Goal: Task Accomplishment & Management: Use online tool/utility

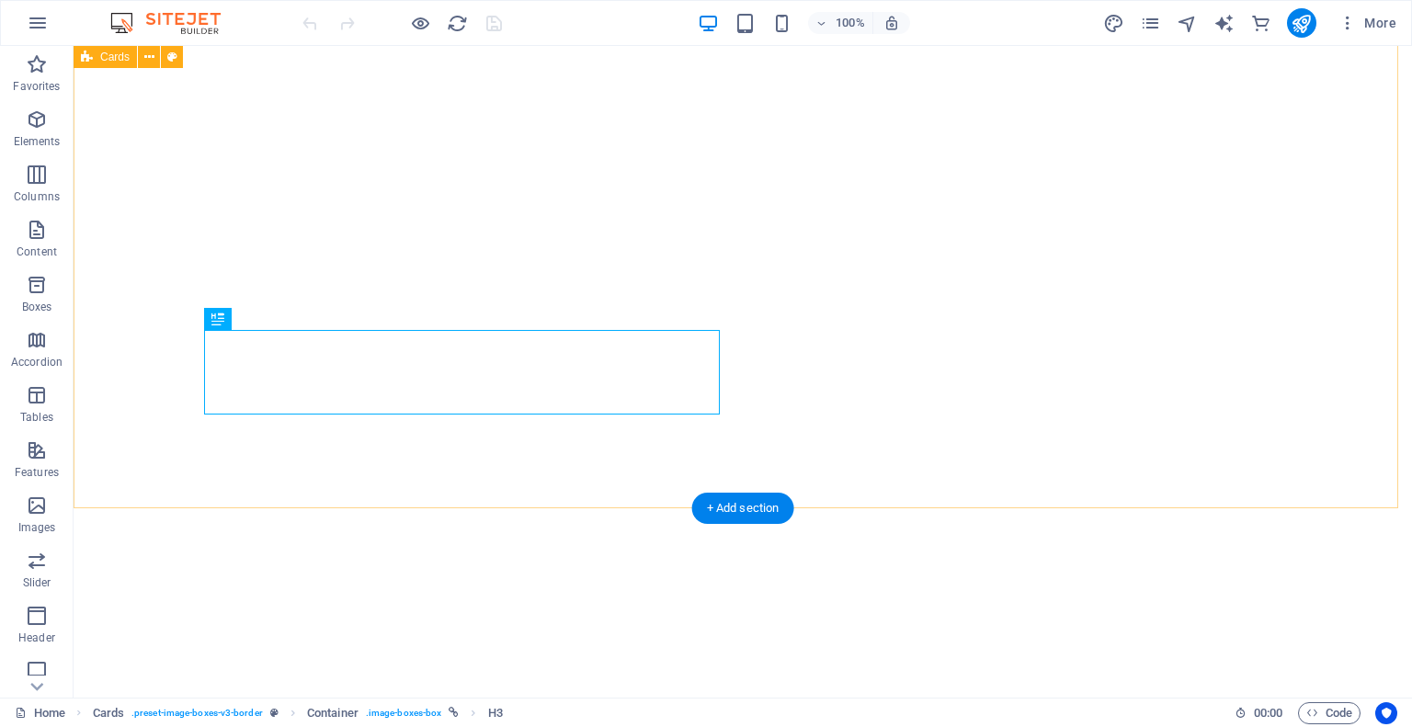
scroll to position [805, 0]
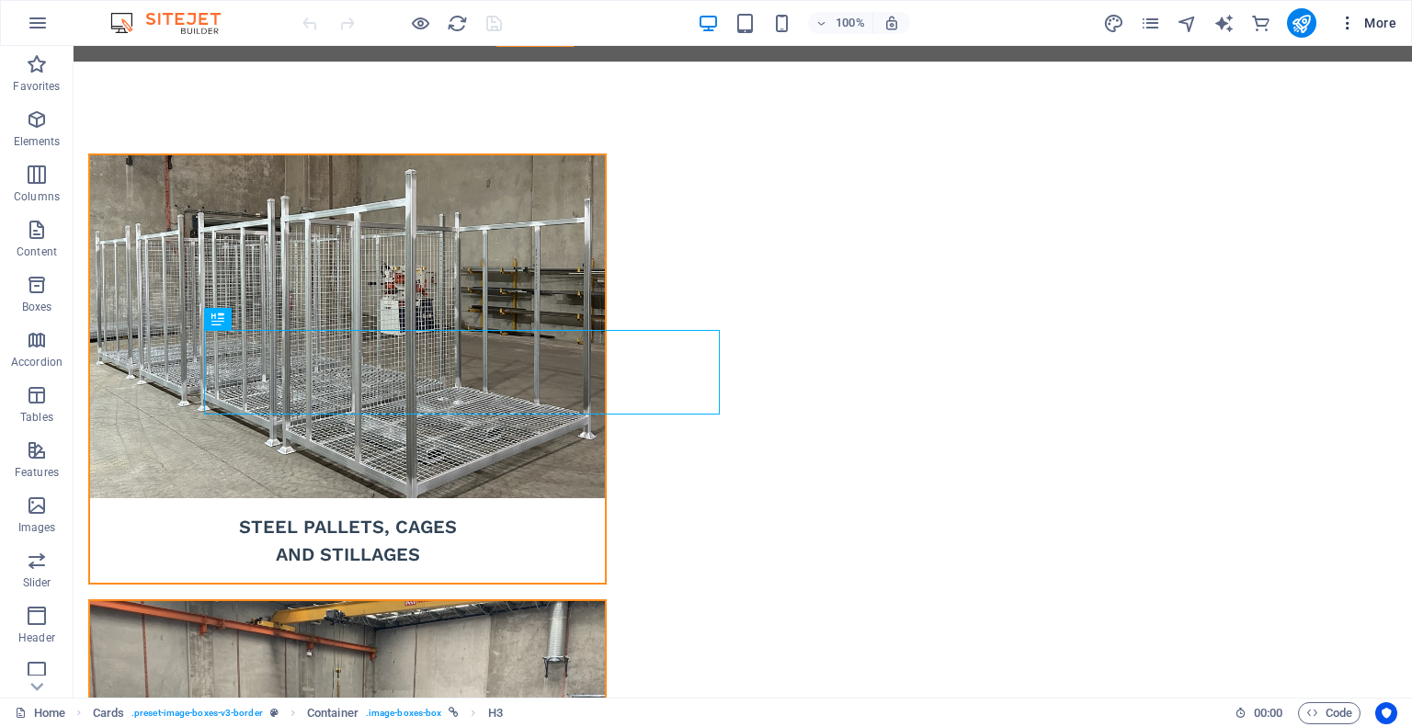
drag, startPoint x: 1381, startPoint y: 28, endPoint x: 1345, endPoint y: 15, distance: 38.4
click at [1345, 15] on icon "button" at bounding box center [1347, 23] width 18 height 18
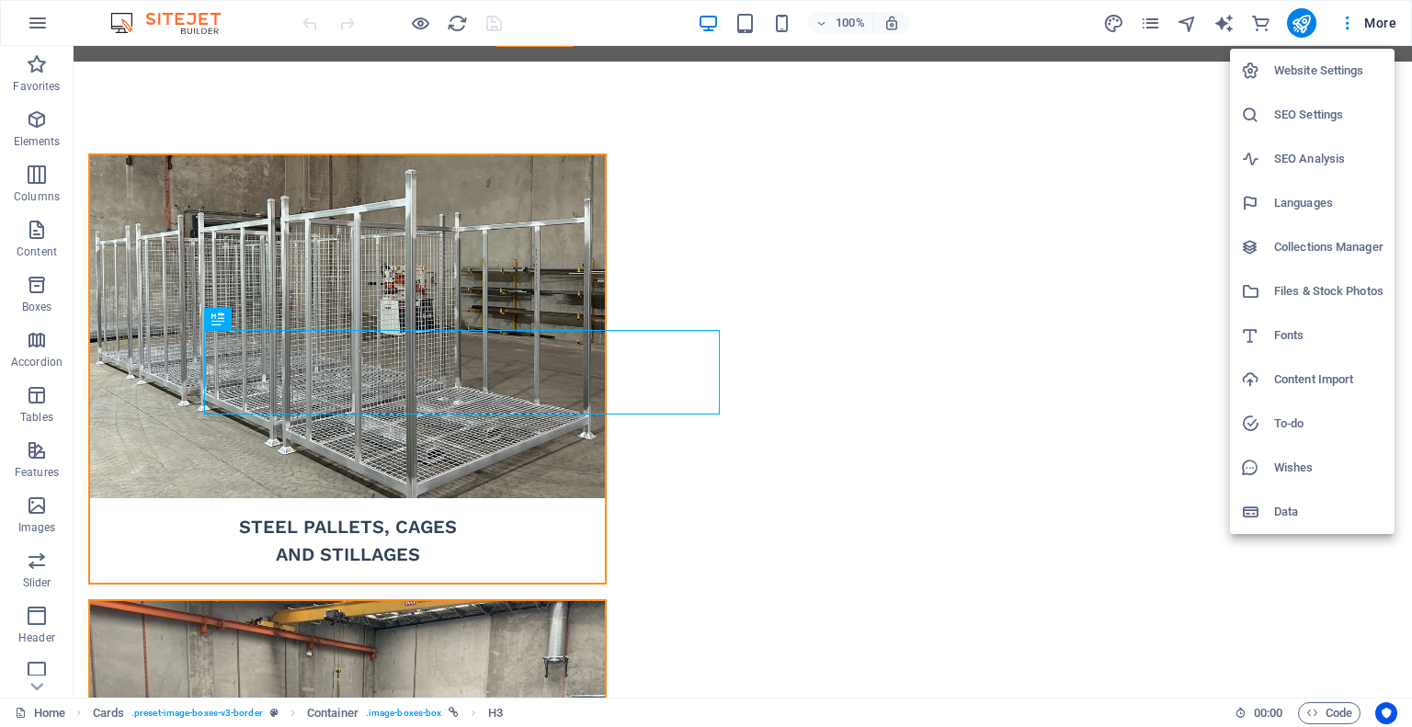
drag, startPoint x: 1268, startPoint y: 499, endPoint x: 1296, endPoint y: 516, distance: 32.6
click at [1296, 516] on h6 "Data" at bounding box center [1328, 512] width 109 height 22
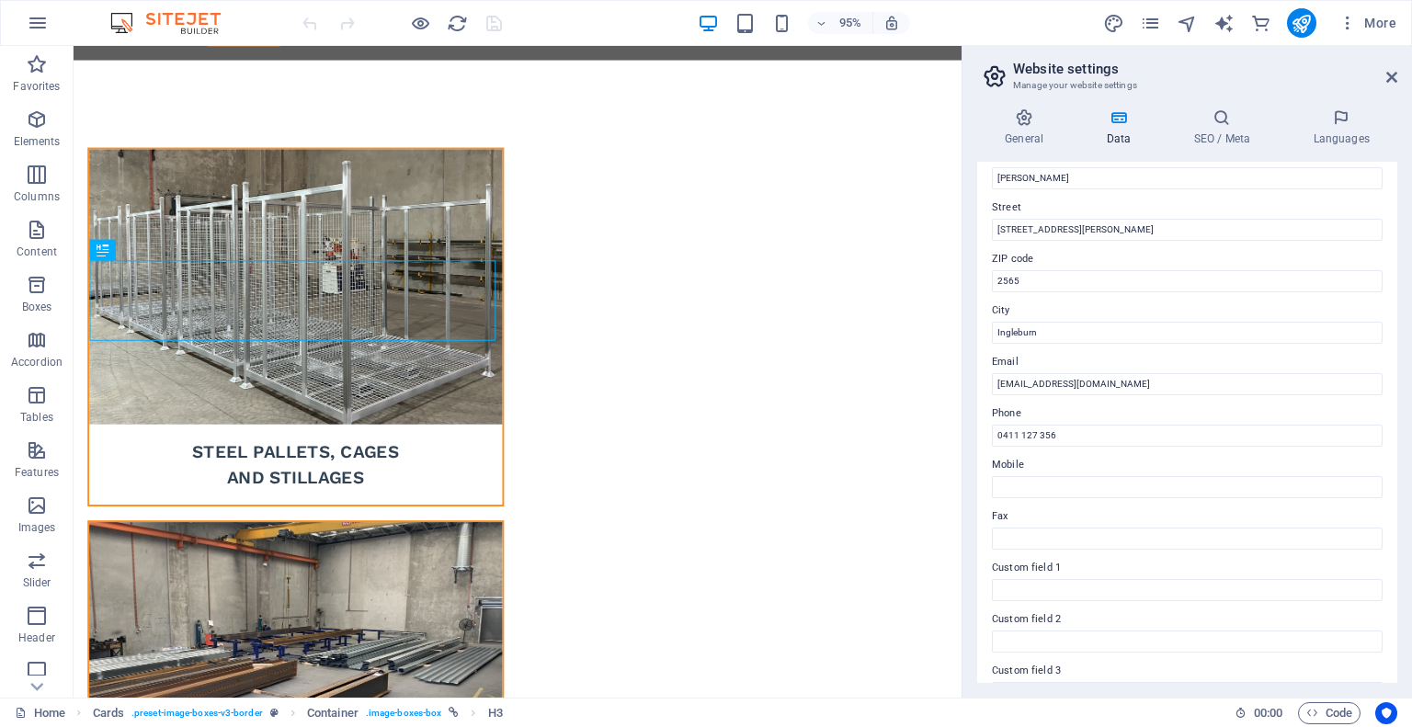
scroll to position [169, 0]
click at [1061, 438] on input "0411 127 356" at bounding box center [1187, 438] width 391 height 22
click at [1052, 477] on label "Mobile" at bounding box center [1187, 468] width 391 height 22
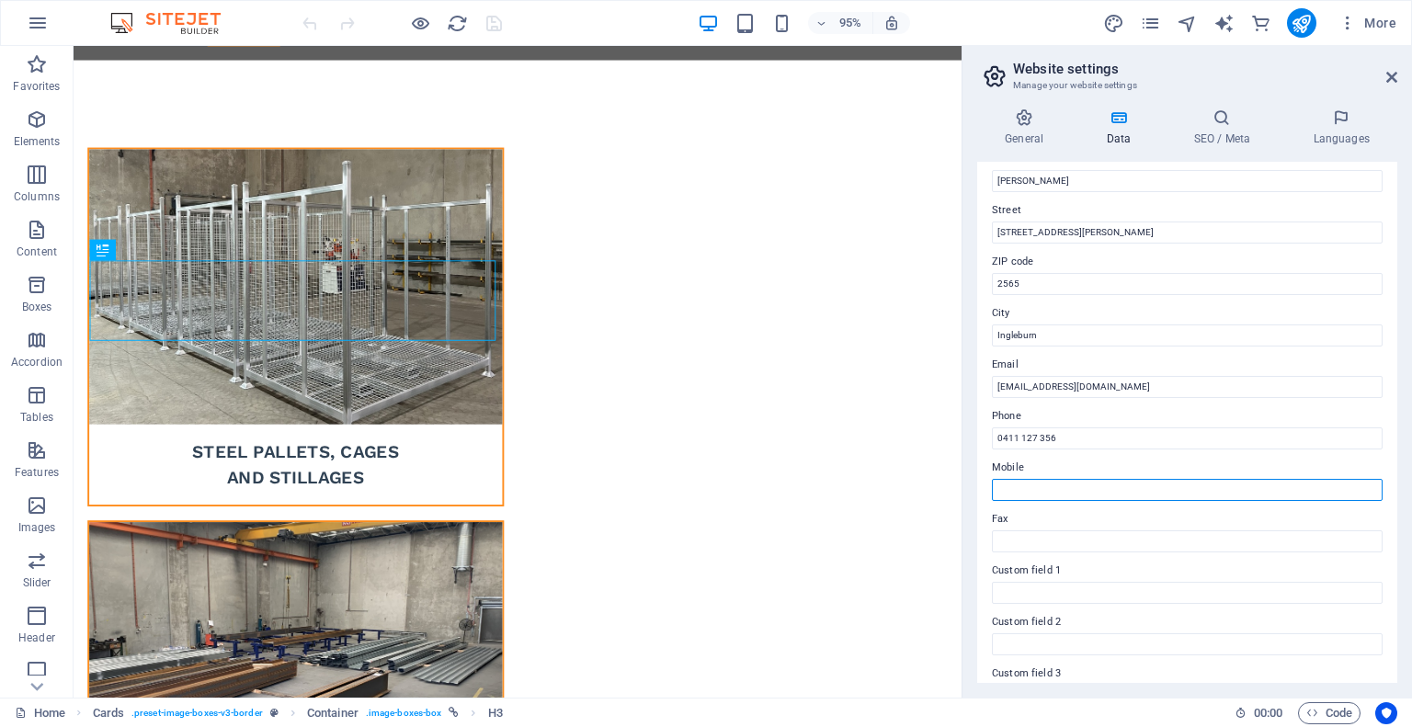
click at [1052, 479] on input "Mobile" at bounding box center [1187, 490] width 391 height 22
paste input "0411 127 356"
type input "0411 127 356"
click at [1217, 122] on icon at bounding box center [1221, 117] width 112 height 18
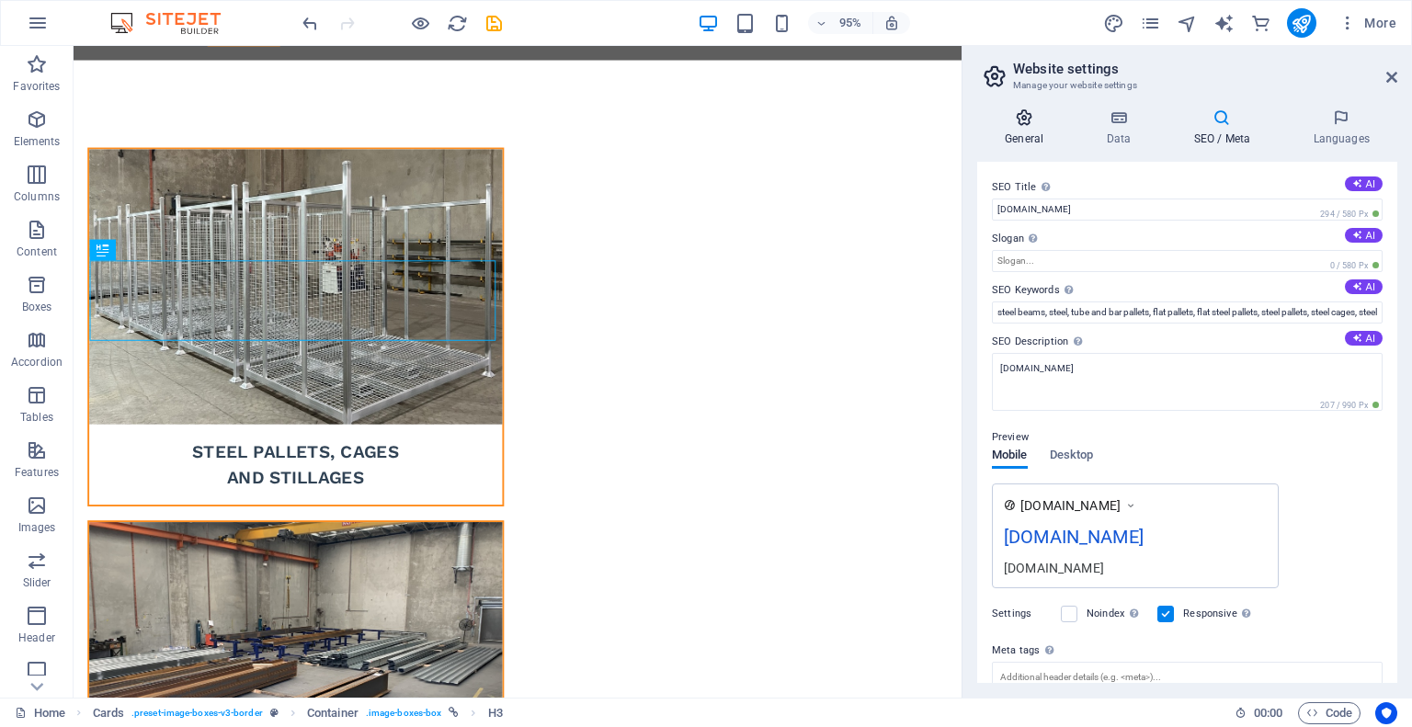
click at [1027, 123] on icon at bounding box center [1024, 117] width 94 height 18
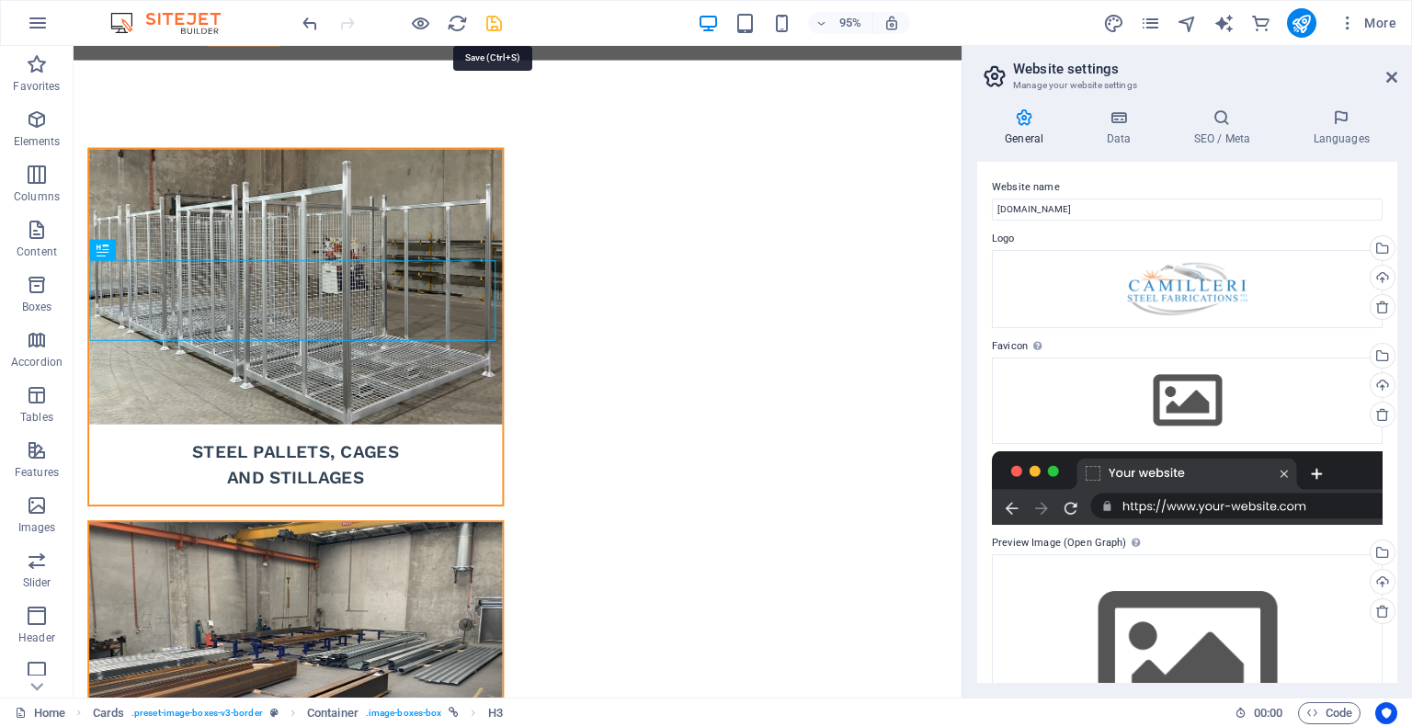
click at [485, 16] on icon "save" at bounding box center [493, 23] width 21 height 21
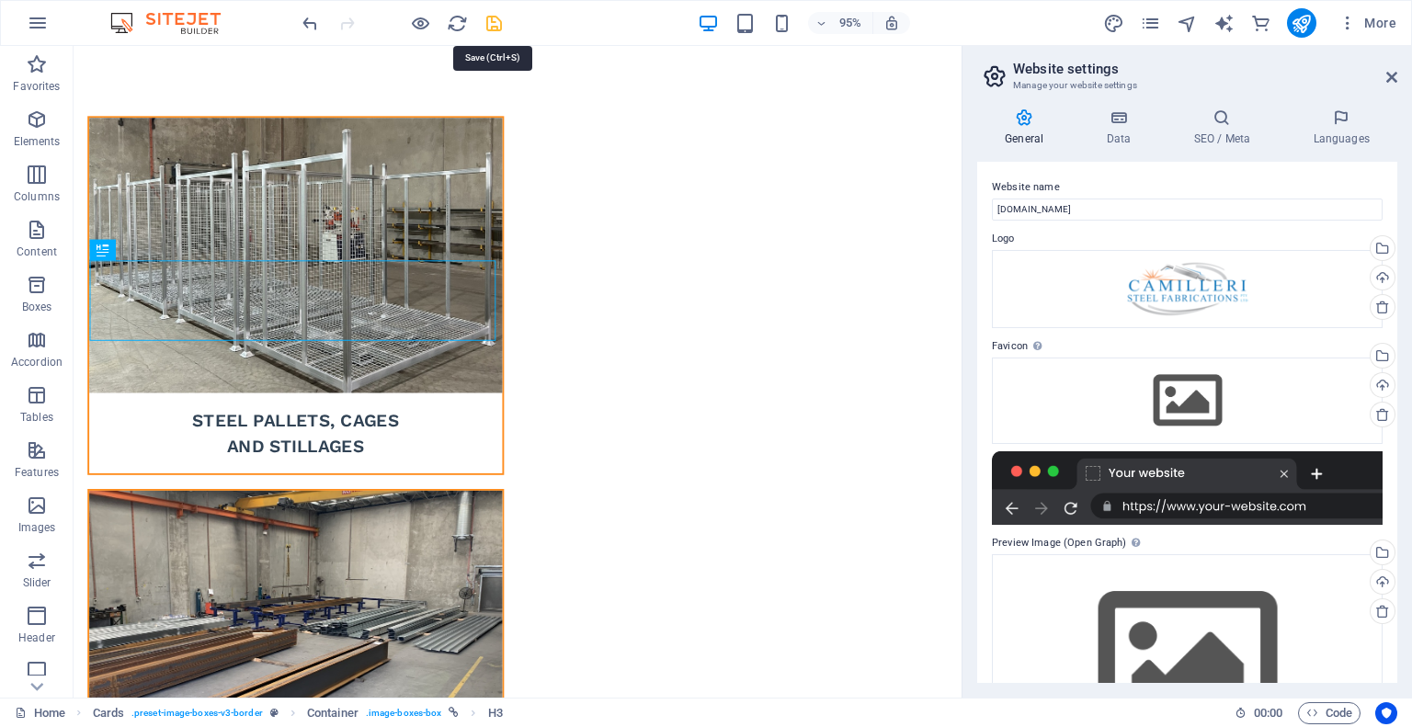
scroll to position [805, 0]
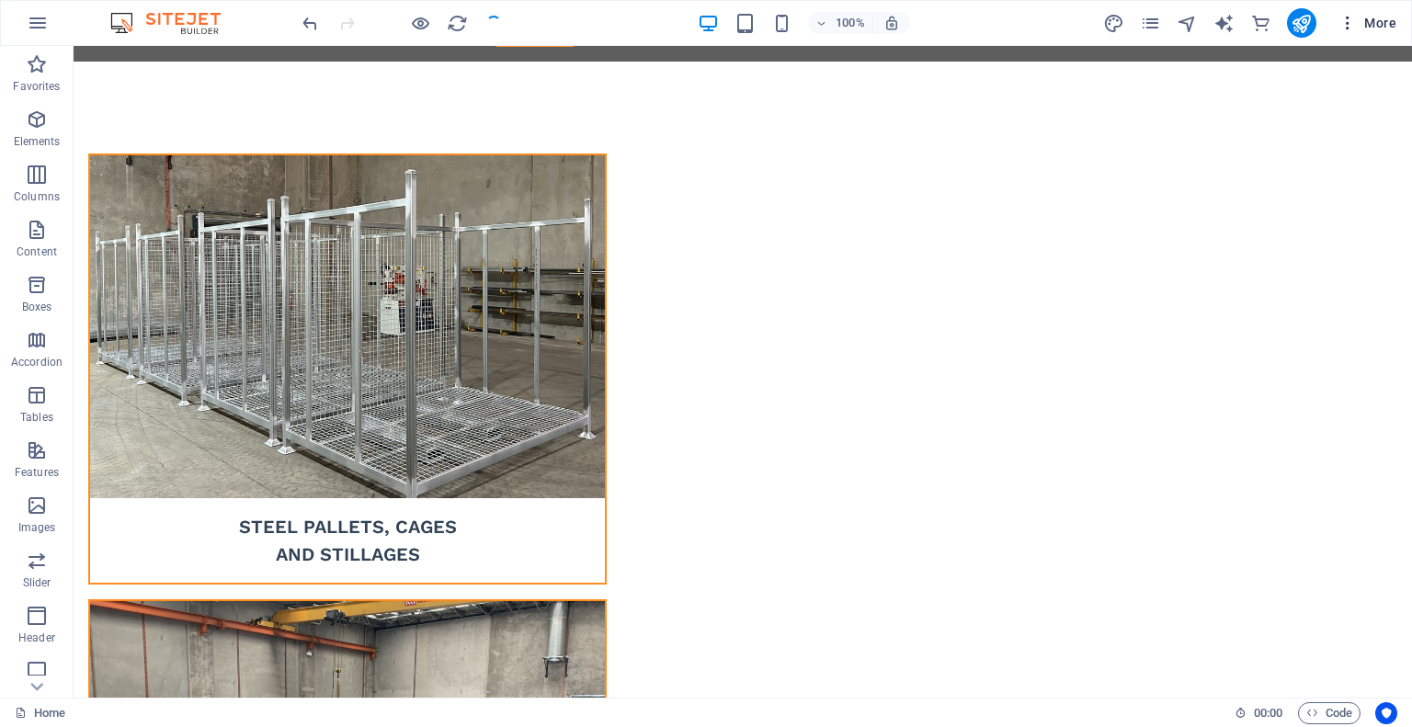
click at [1381, 21] on span "More" at bounding box center [1367, 23] width 58 height 18
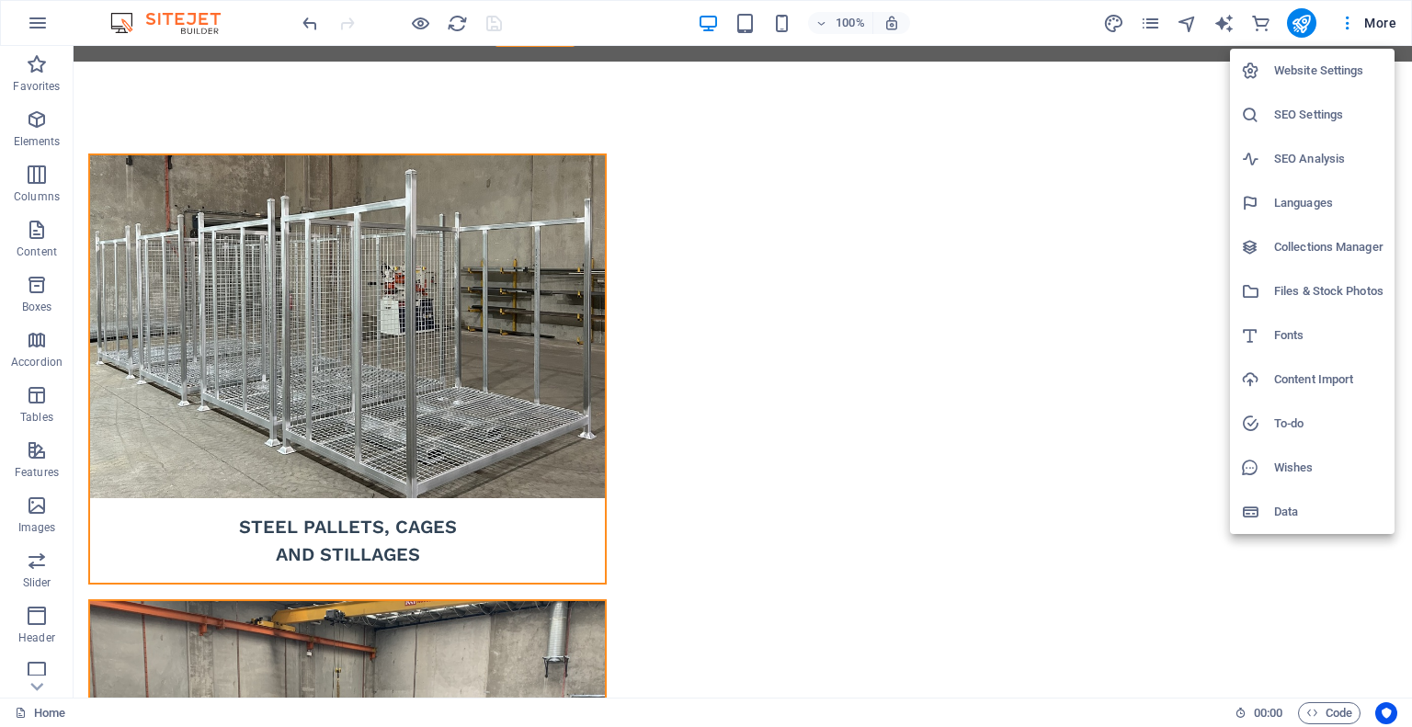
click at [1331, 155] on h6 "SEO Analysis" at bounding box center [1328, 159] width 109 height 22
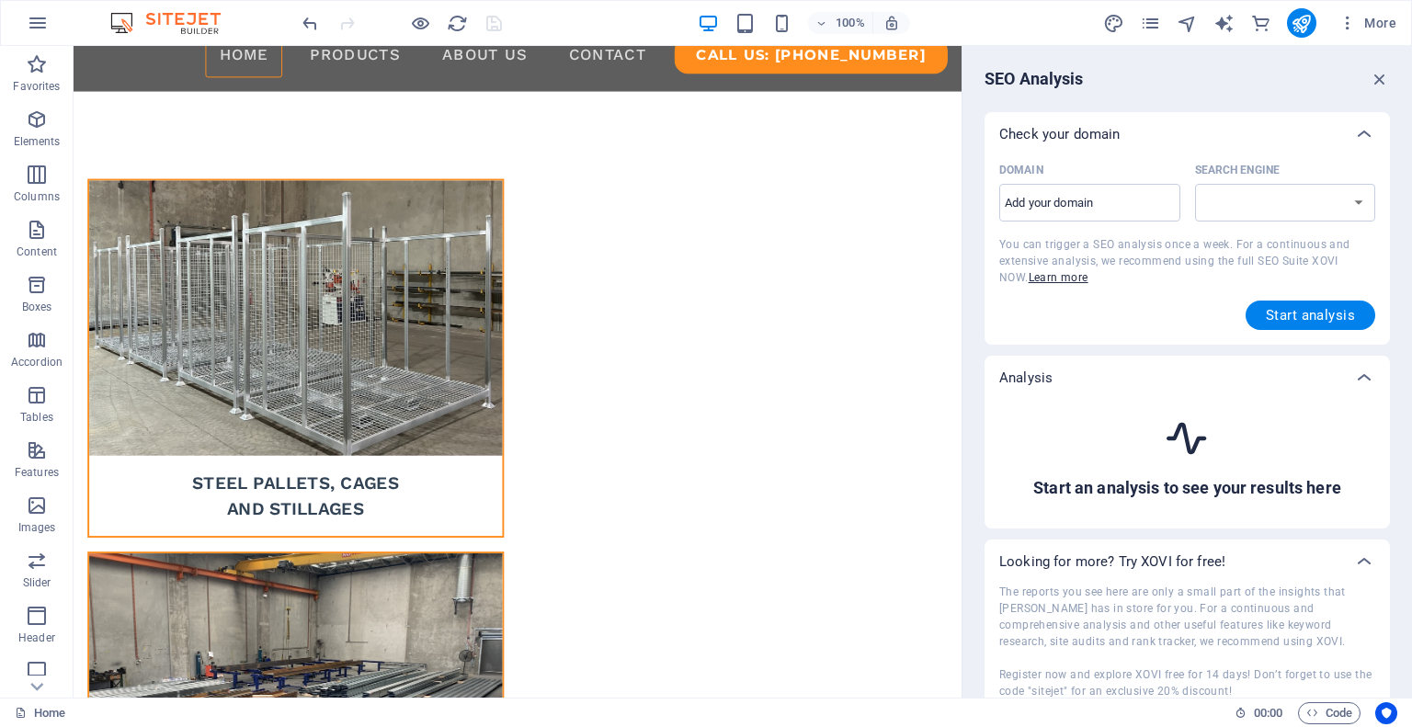
scroll to position [838, 0]
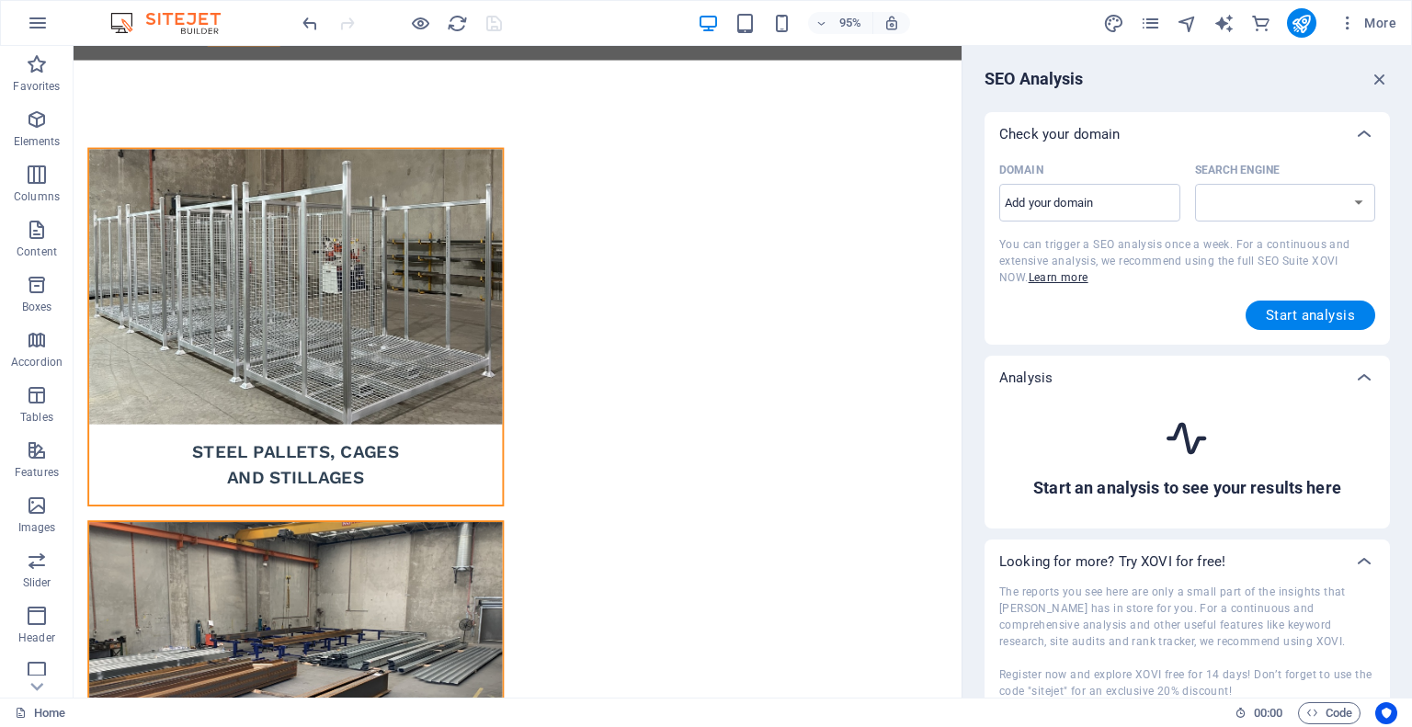
select select "[DOMAIN_NAME]"
click at [1134, 212] on input "Domain ​" at bounding box center [1089, 202] width 181 height 29
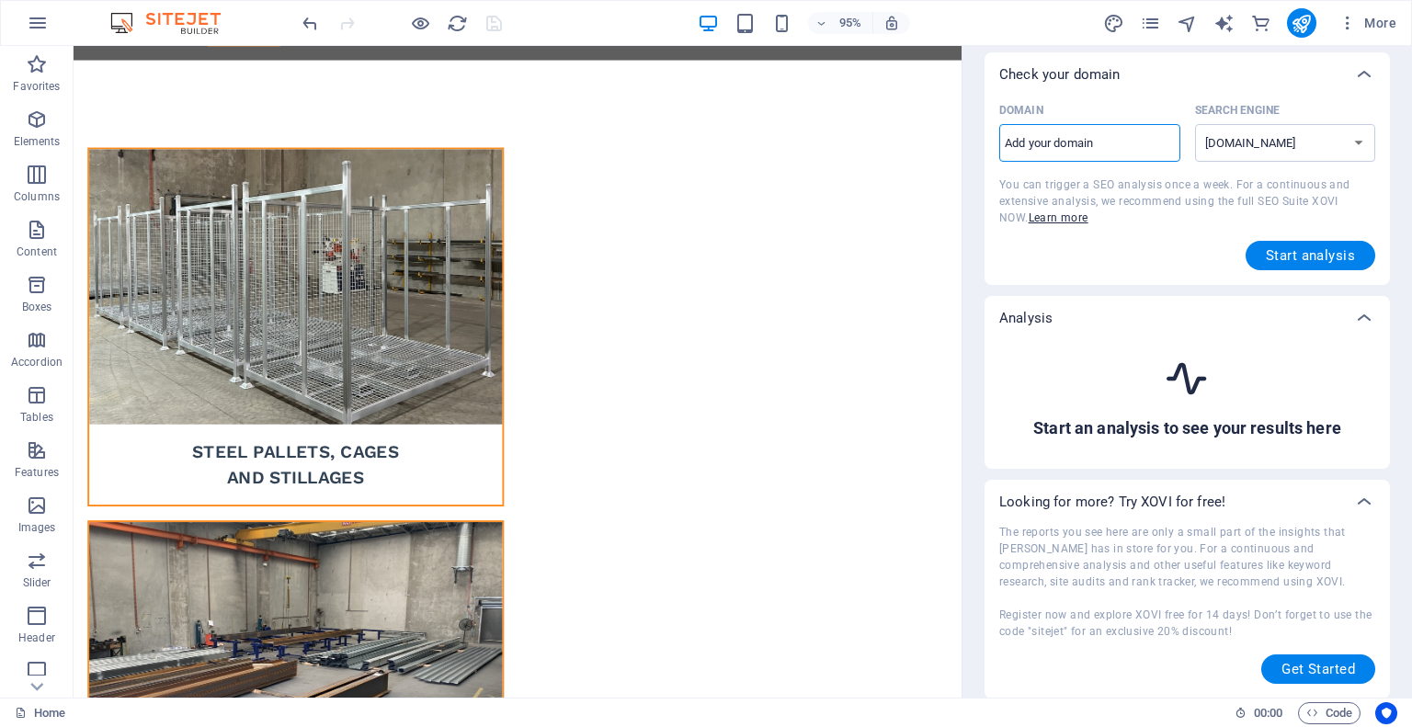
scroll to position [0, 0]
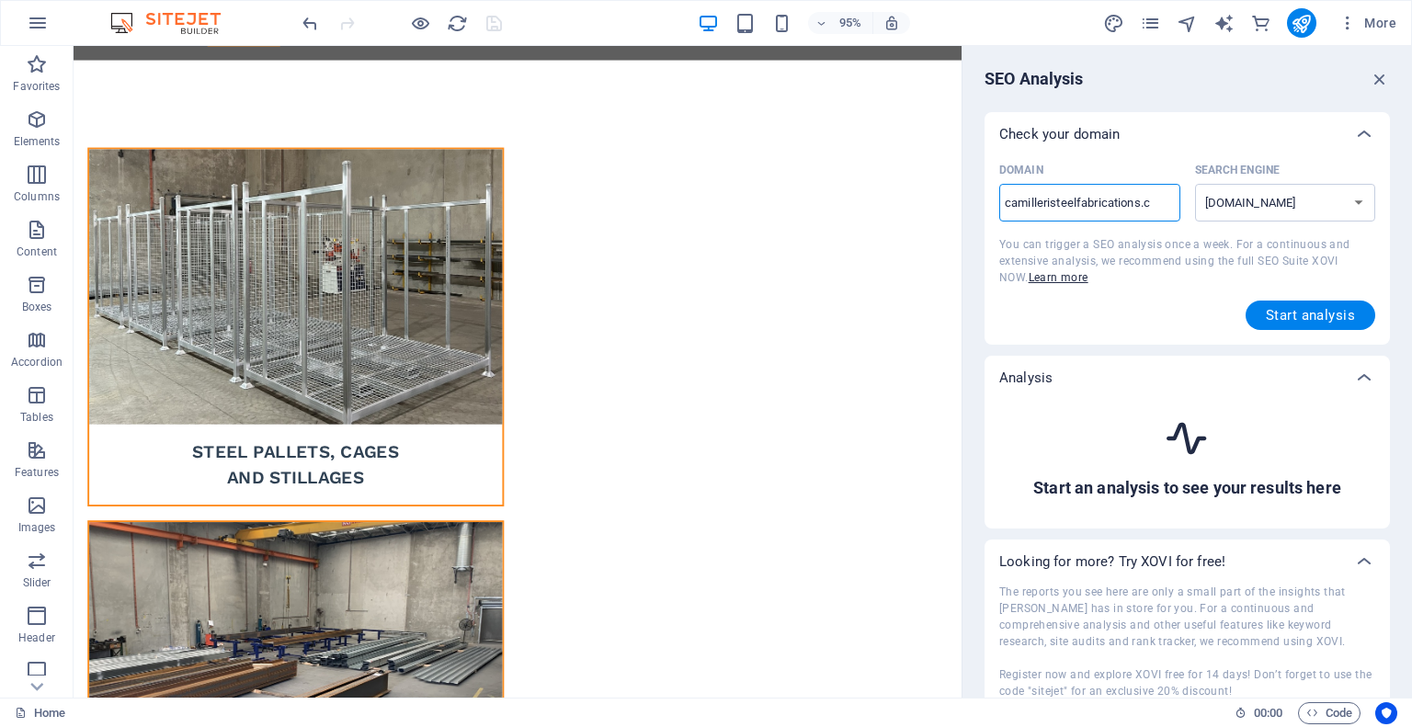
type input "[DOMAIN_NAME]"
select select "[DOMAIN_NAME]"
type input "[DOMAIN_NAME]"
select select "[DOMAIN_NAME]"
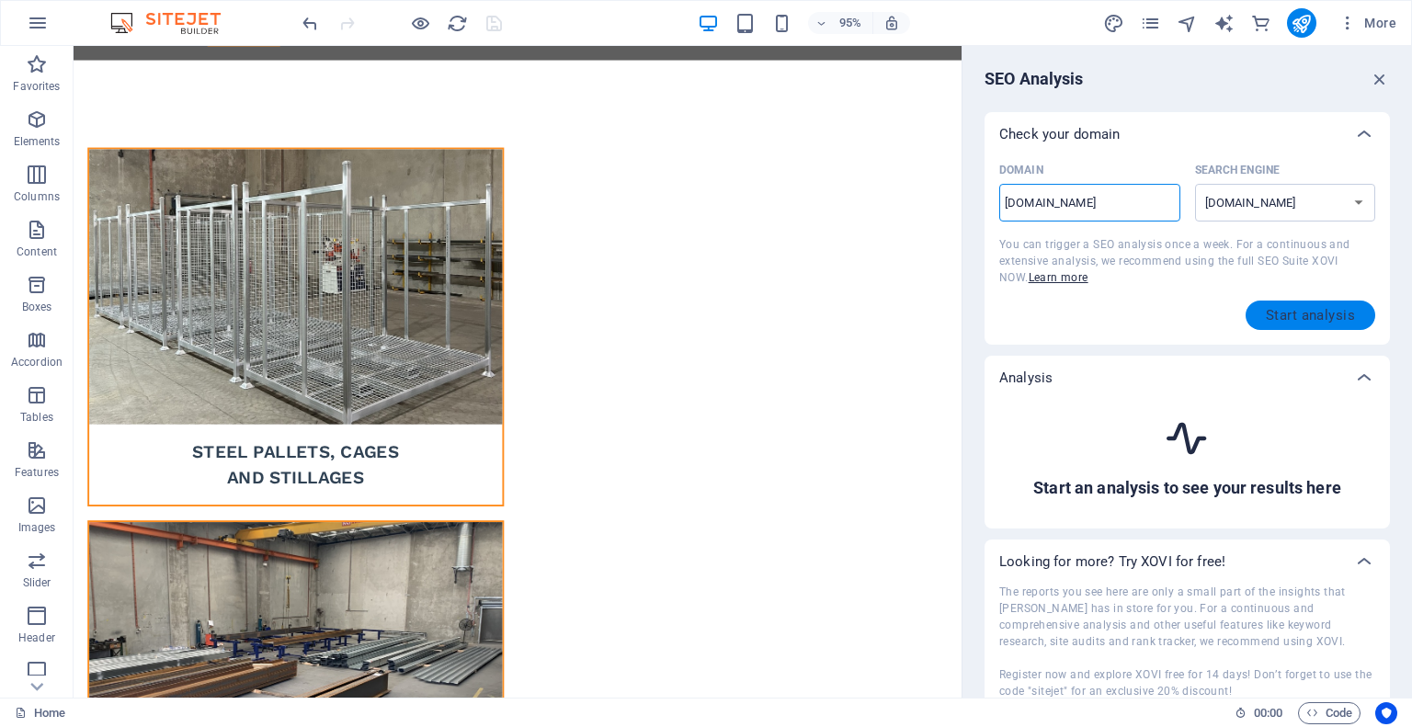
type input "[DOMAIN_NAME]"
click at [1276, 314] on span "Start analysis" at bounding box center [1309, 315] width 89 height 15
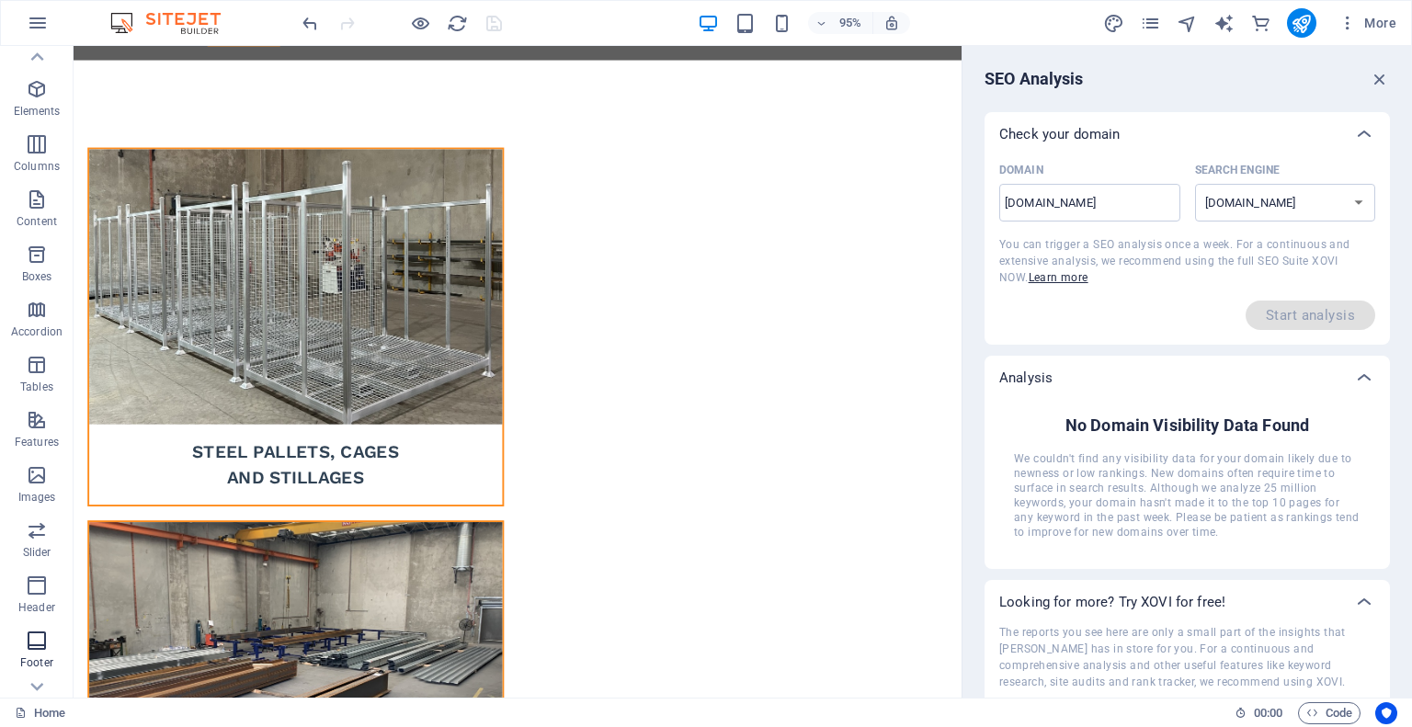
scroll to position [0, 0]
click at [38, 24] on icon "button" at bounding box center [38, 23] width 22 height 22
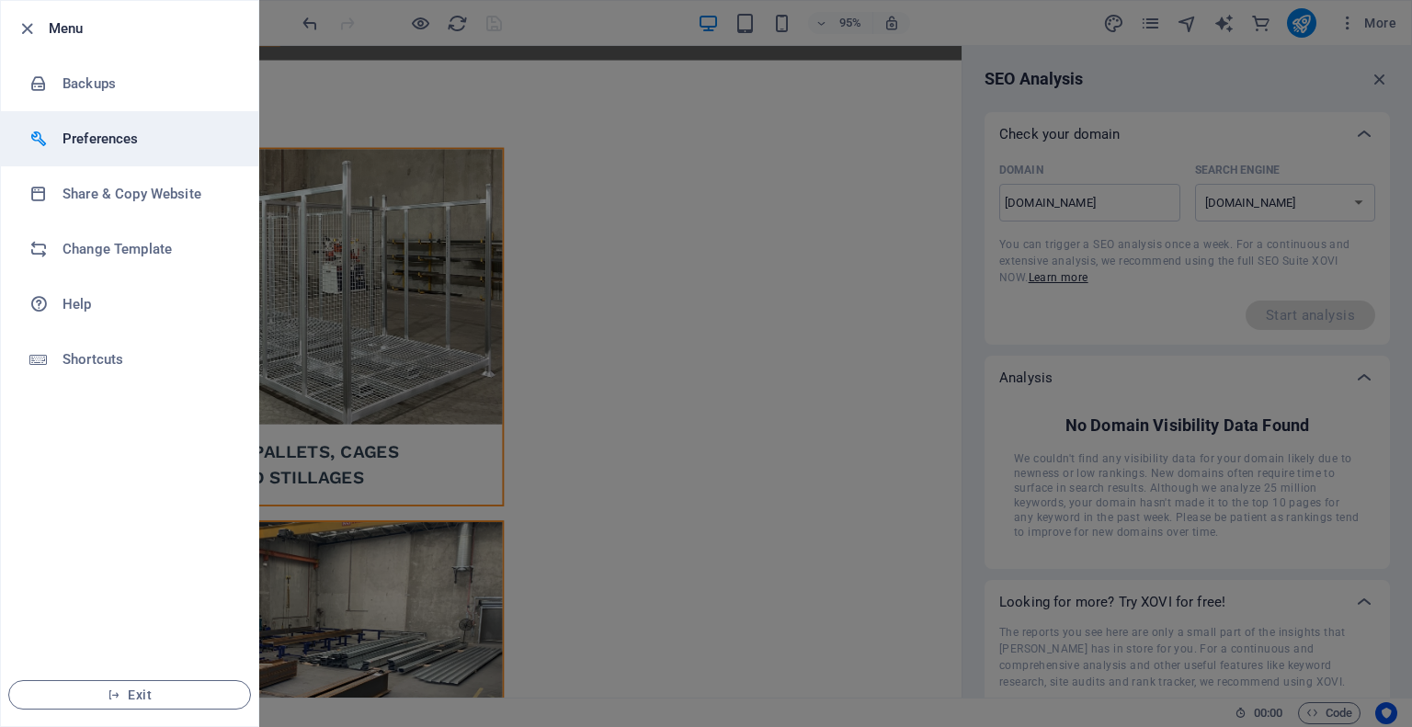
click at [97, 145] on h6 "Preferences" at bounding box center [147, 139] width 170 height 22
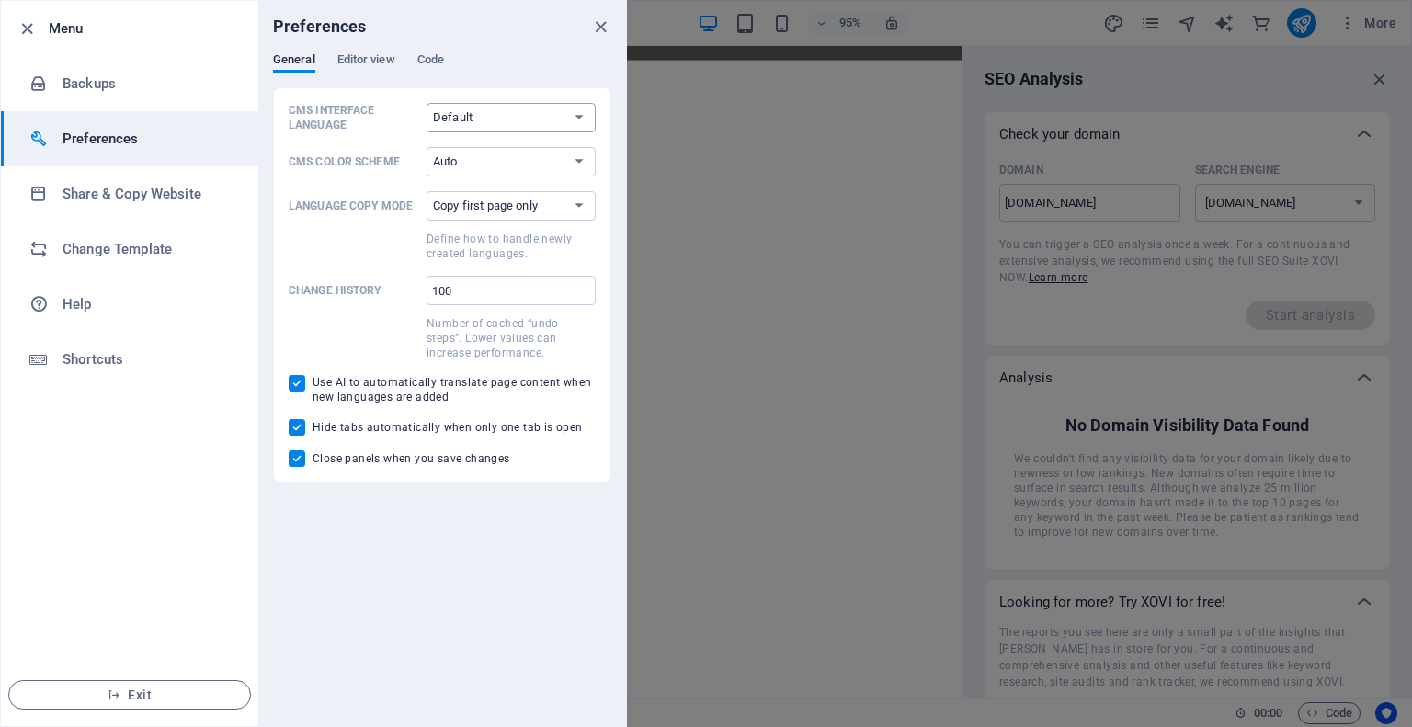
click at [522, 119] on select "Default Deutsch English Español Français Magyar Italiano Nederlands Polski Port…" at bounding box center [510, 117] width 169 height 29
click at [366, 65] on span "Editor view" at bounding box center [366, 62] width 58 height 26
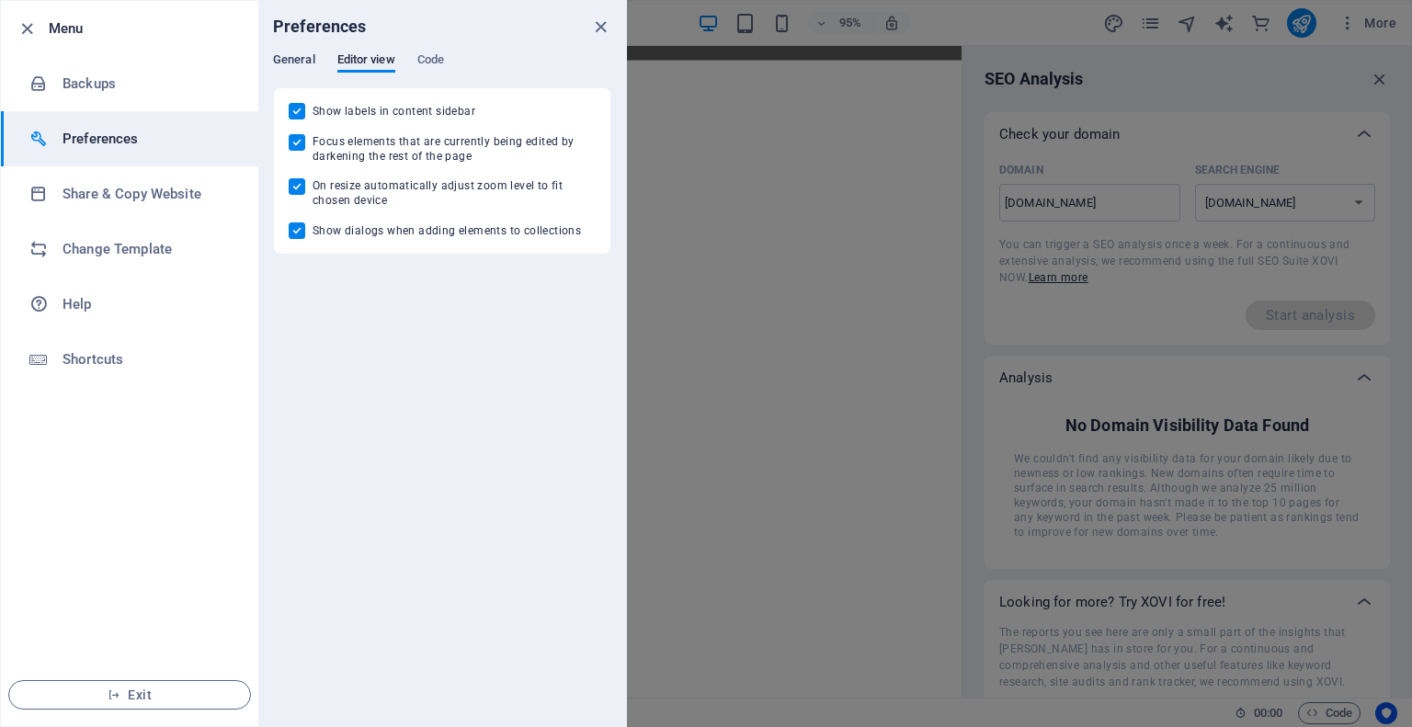
click at [292, 58] on span "General" at bounding box center [294, 62] width 42 height 26
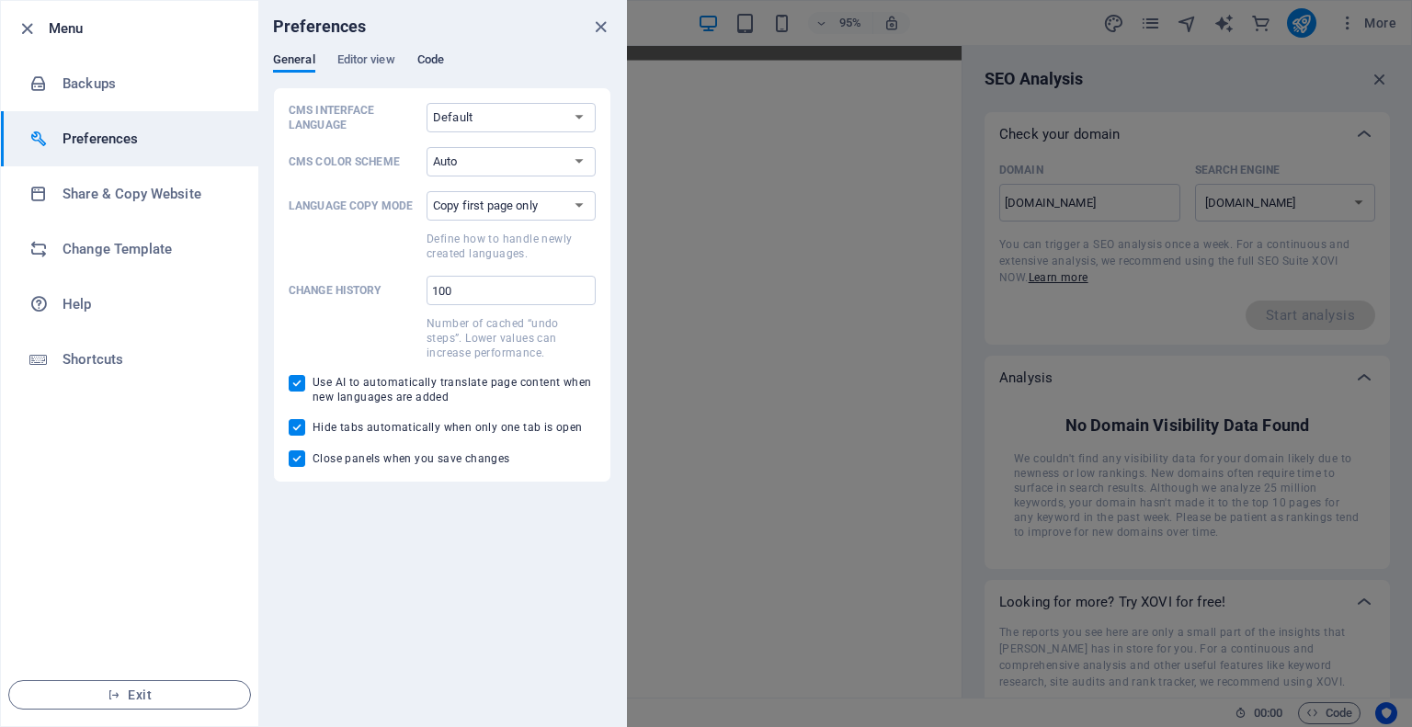
click at [424, 63] on span "Code" at bounding box center [430, 62] width 27 height 26
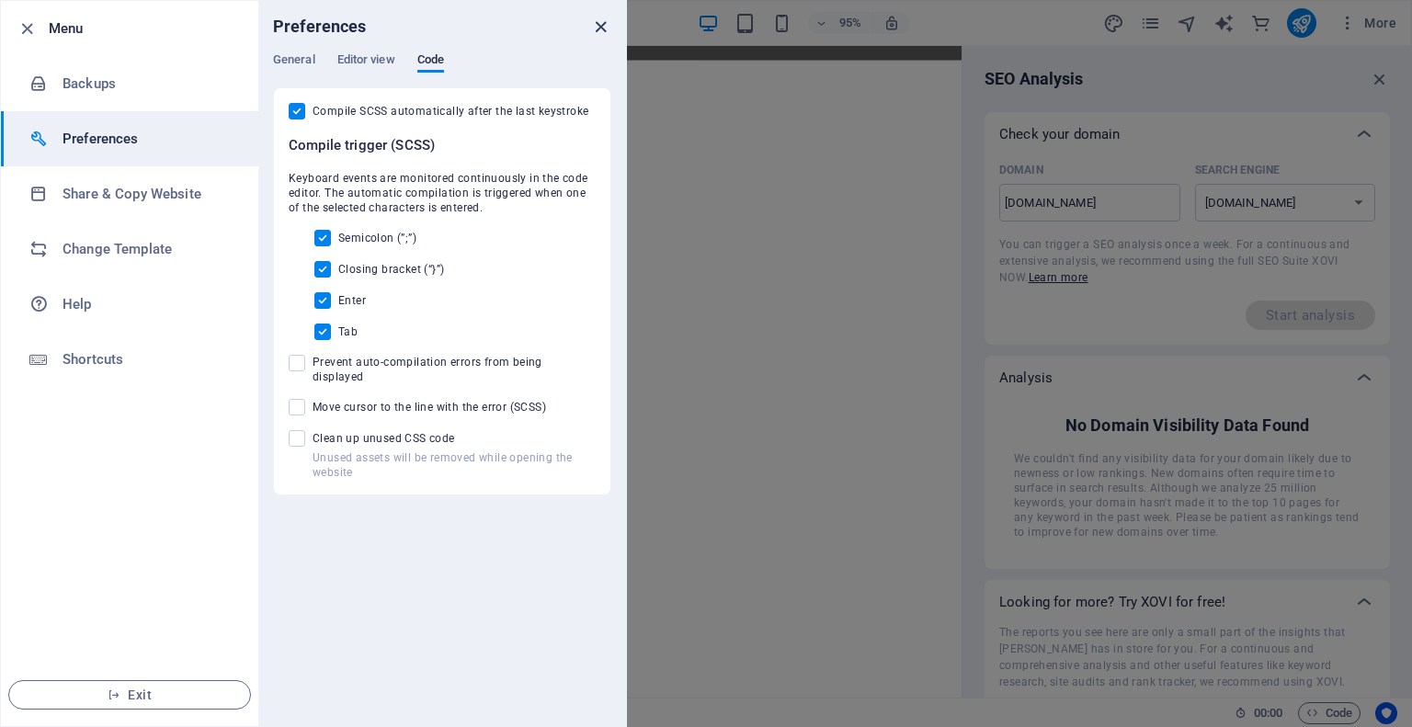
click at [595, 30] on icon "close" at bounding box center [600, 27] width 21 height 21
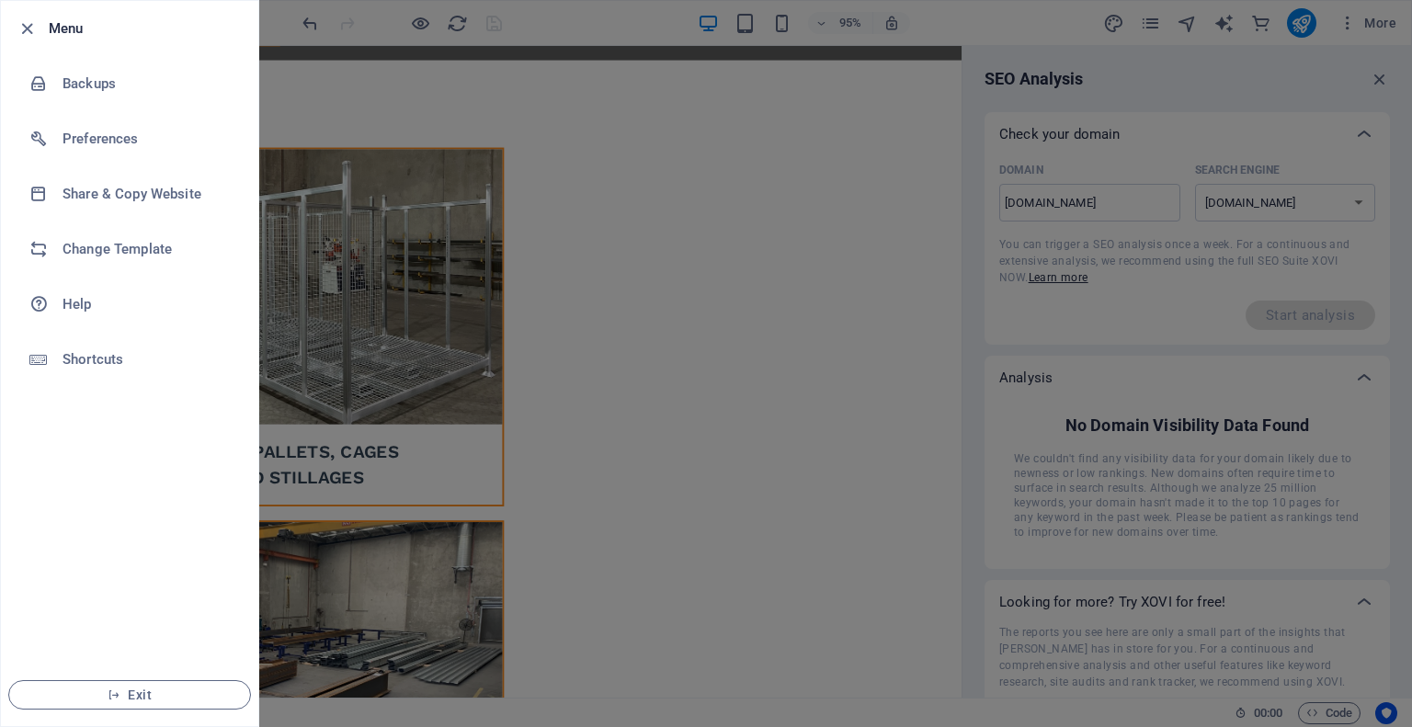
click at [555, 111] on div at bounding box center [706, 363] width 1412 height 727
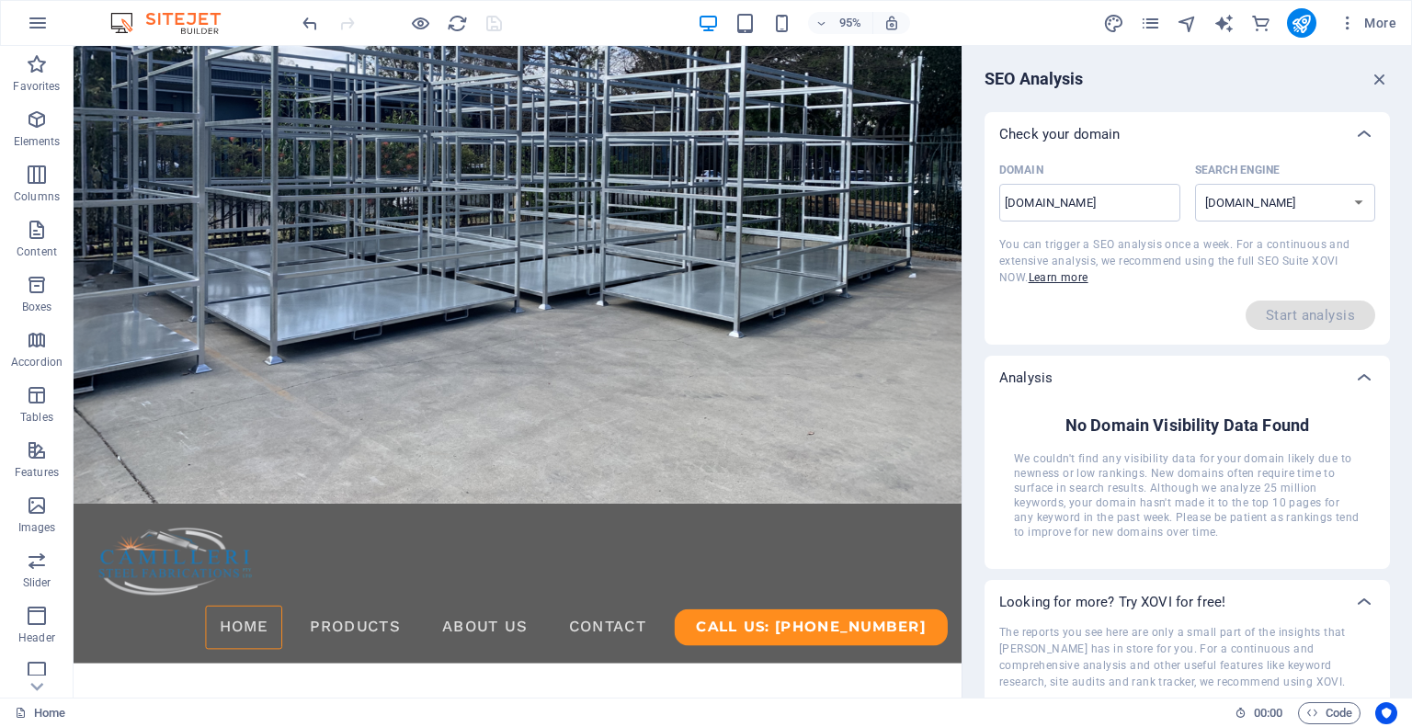
scroll to position [128, 0]
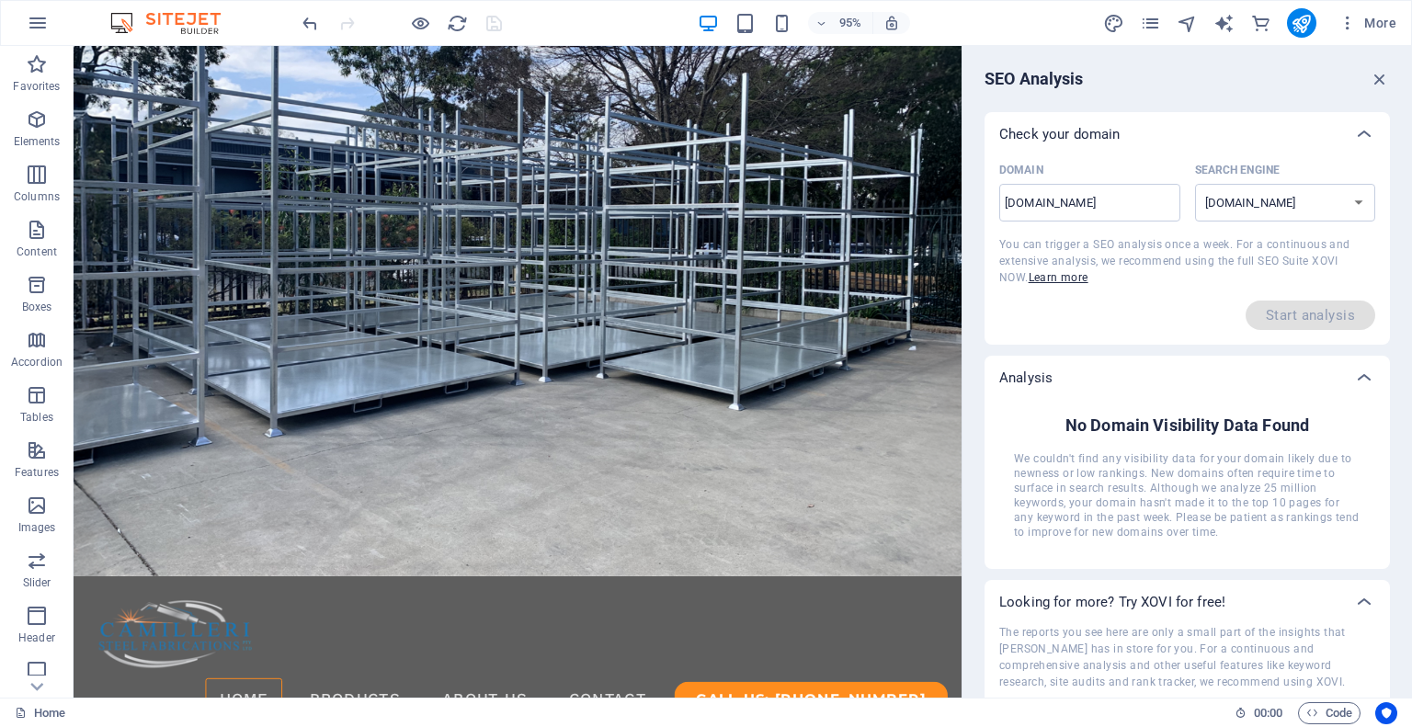
click at [1379, 66] on div "SEO Analysis Check your domain Domain [DOMAIN_NAME] ​ Search Engine [DOMAIN_NAM…" at bounding box center [1186, 372] width 449 height 652
click at [1375, 82] on icon "button" at bounding box center [1379, 79] width 20 height 20
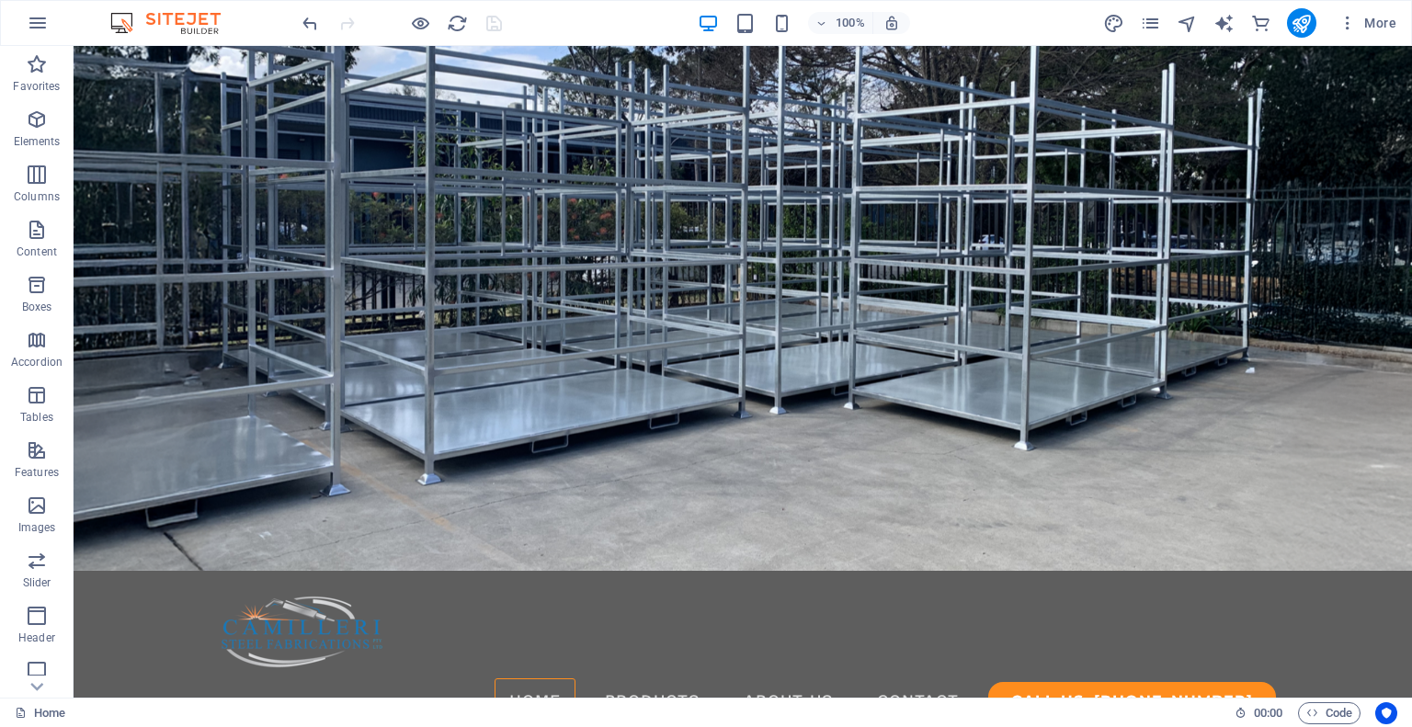
click at [180, 20] on img at bounding box center [175, 23] width 138 height 22
click at [1379, 22] on span "More" at bounding box center [1367, 23] width 58 height 18
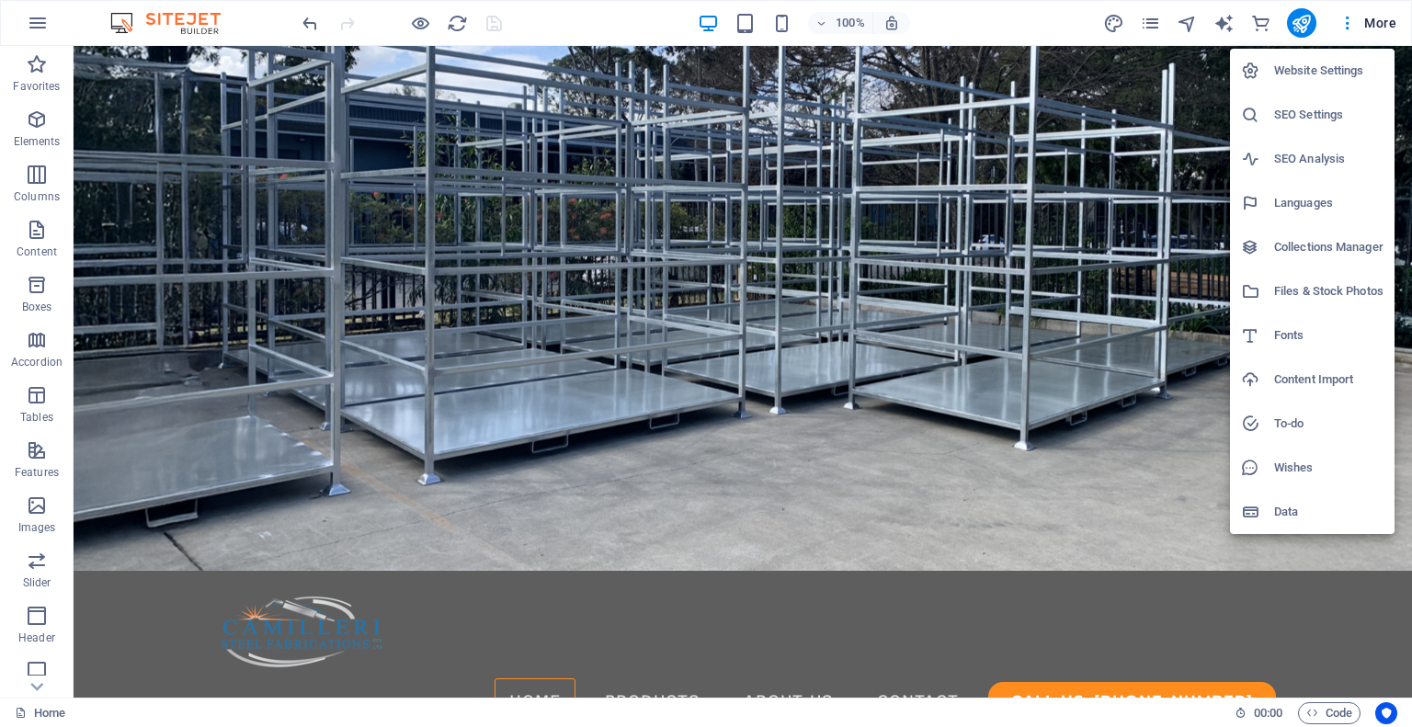
click at [1312, 69] on h6 "Website Settings" at bounding box center [1328, 71] width 109 height 22
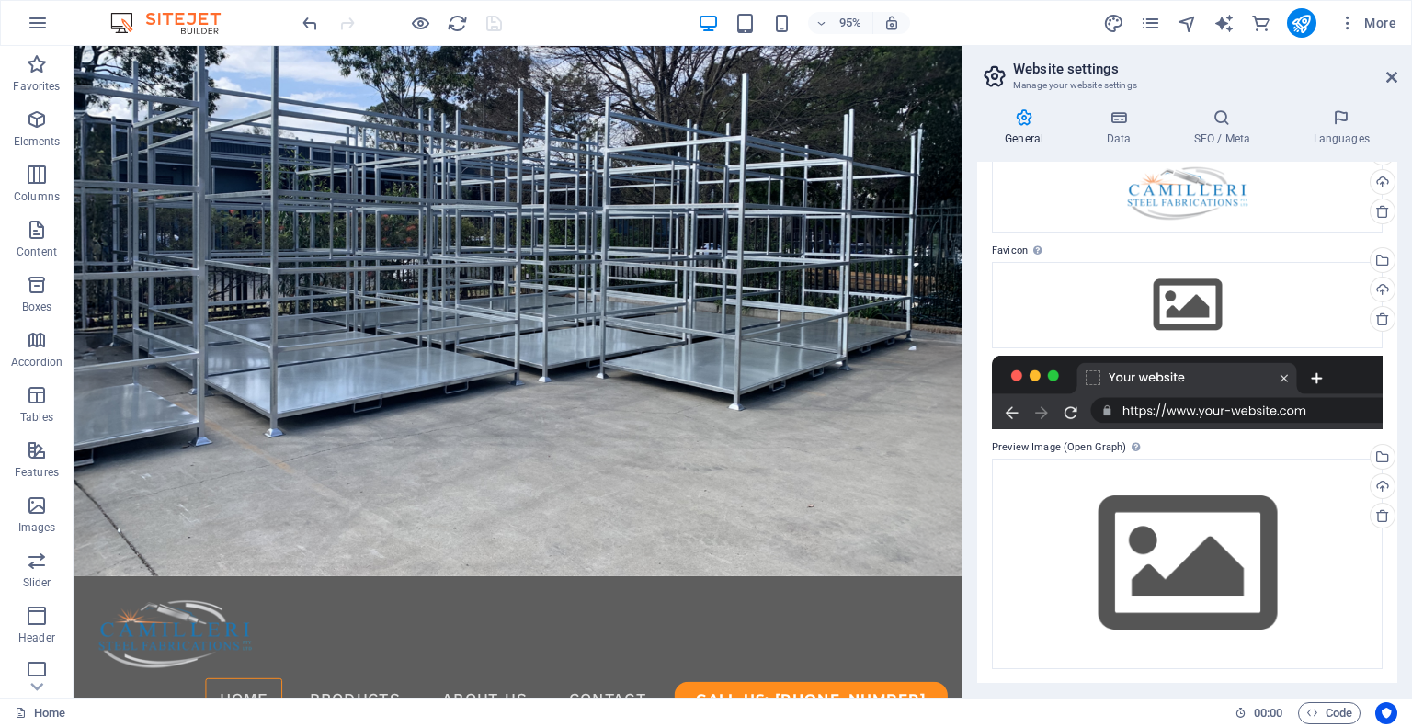
scroll to position [0, 0]
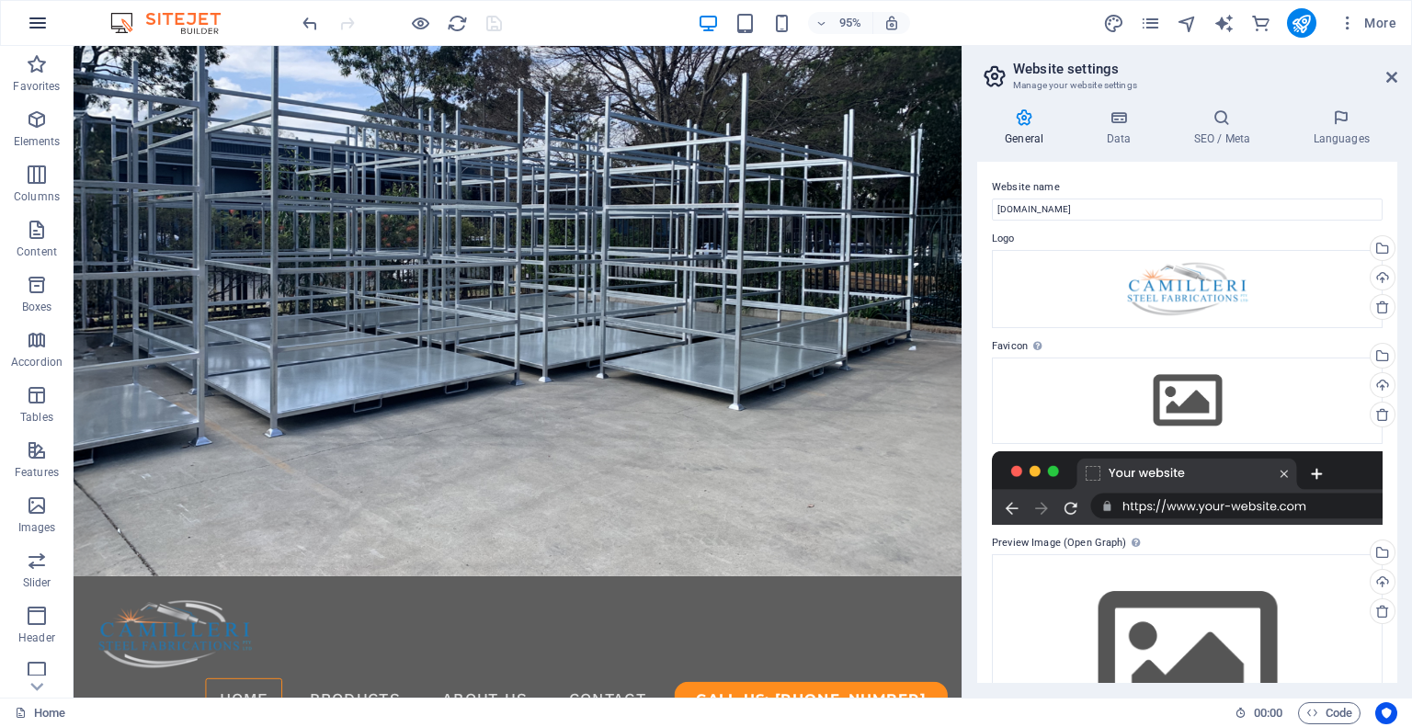
click at [42, 17] on icon "button" at bounding box center [38, 23] width 22 height 22
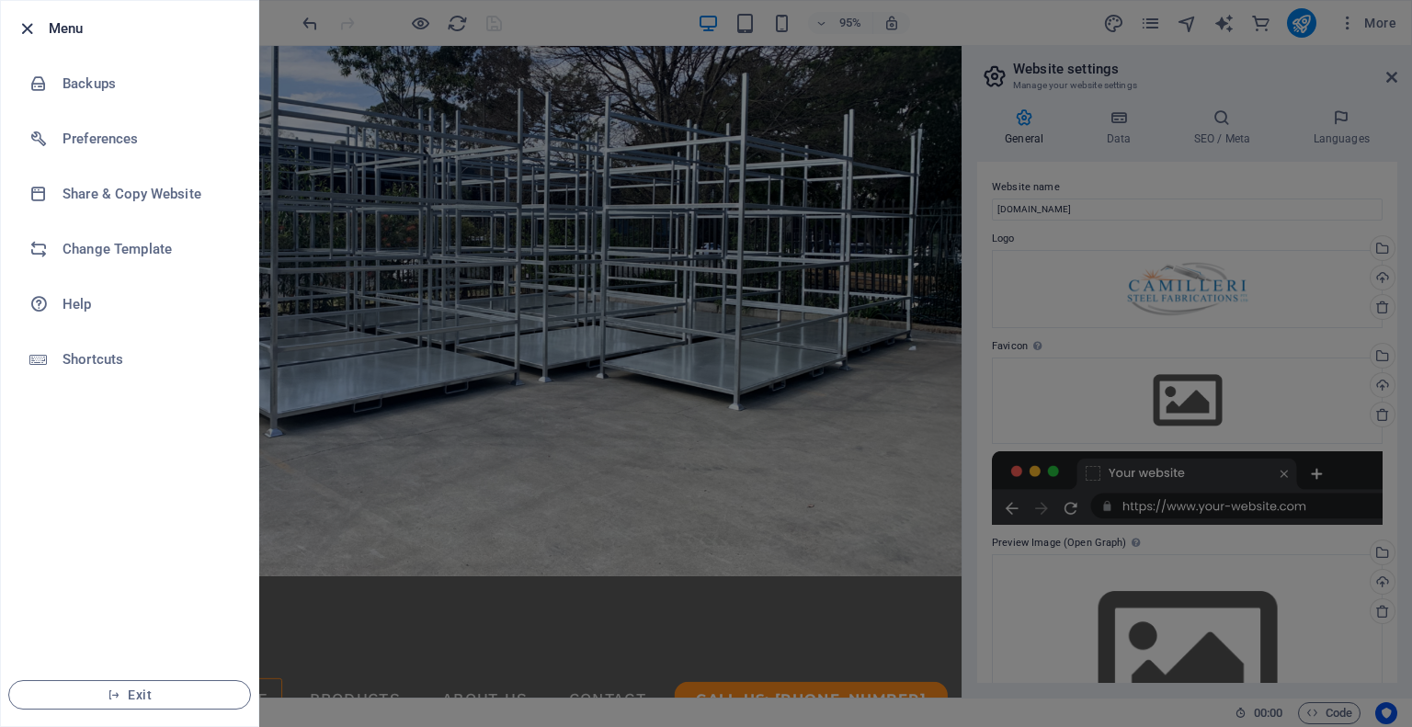
click at [24, 36] on icon "button" at bounding box center [27, 28] width 21 height 21
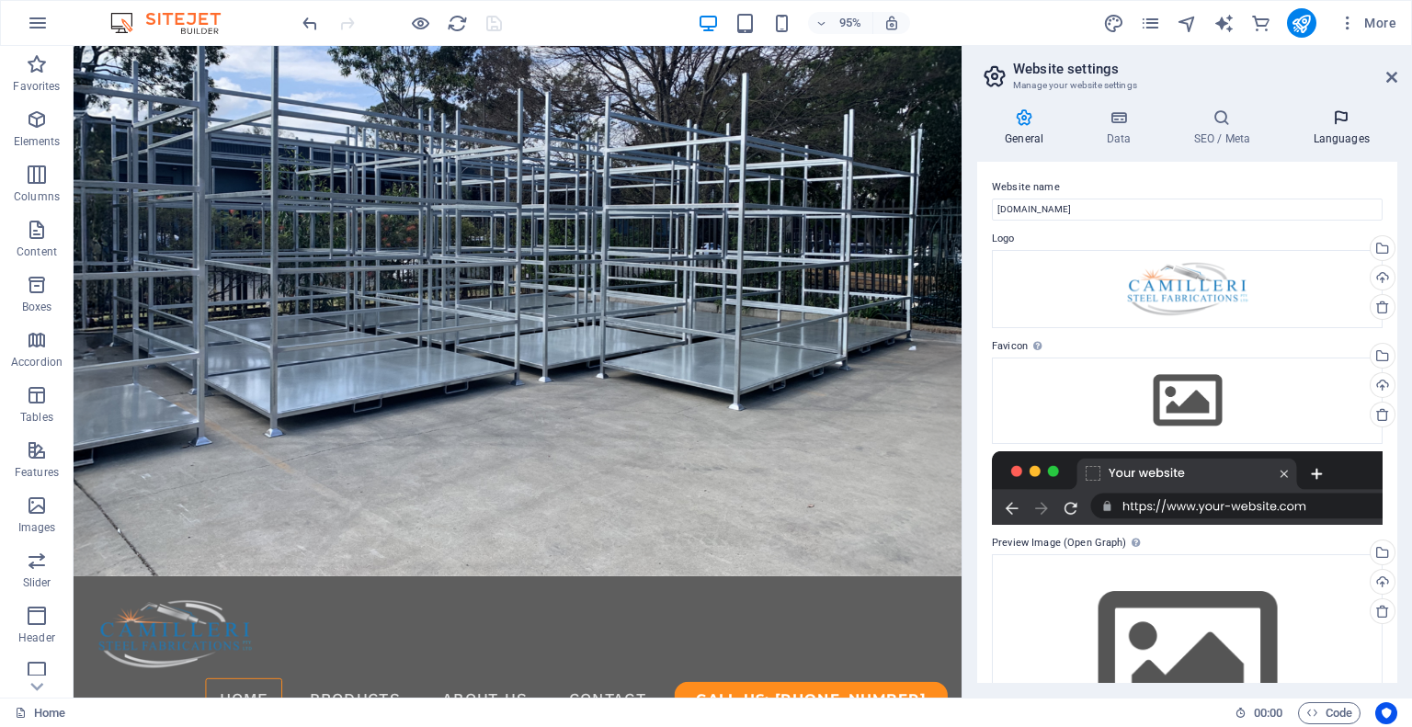
click at [1334, 128] on h4 "Languages" at bounding box center [1341, 127] width 112 height 39
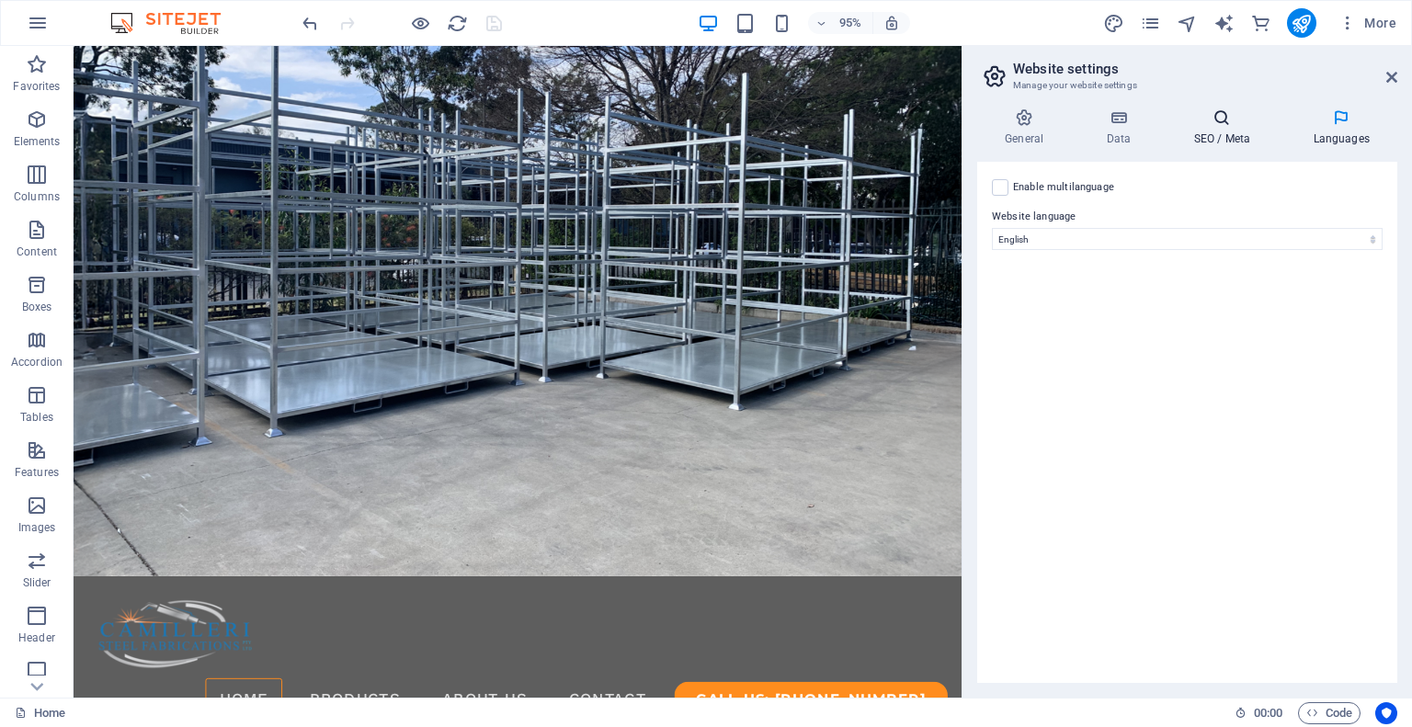
click at [1252, 116] on icon at bounding box center [1221, 117] width 112 height 18
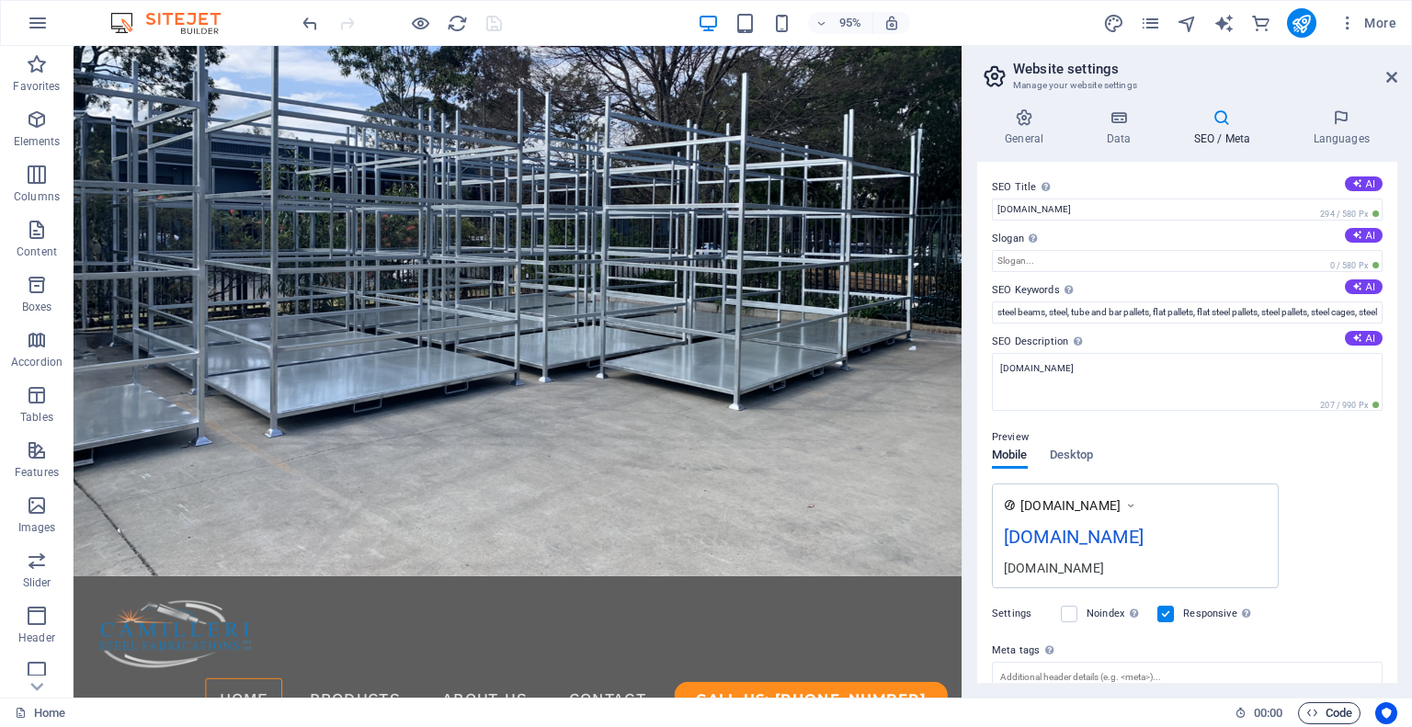
click at [1337, 716] on span "Code" at bounding box center [1329, 713] width 46 height 22
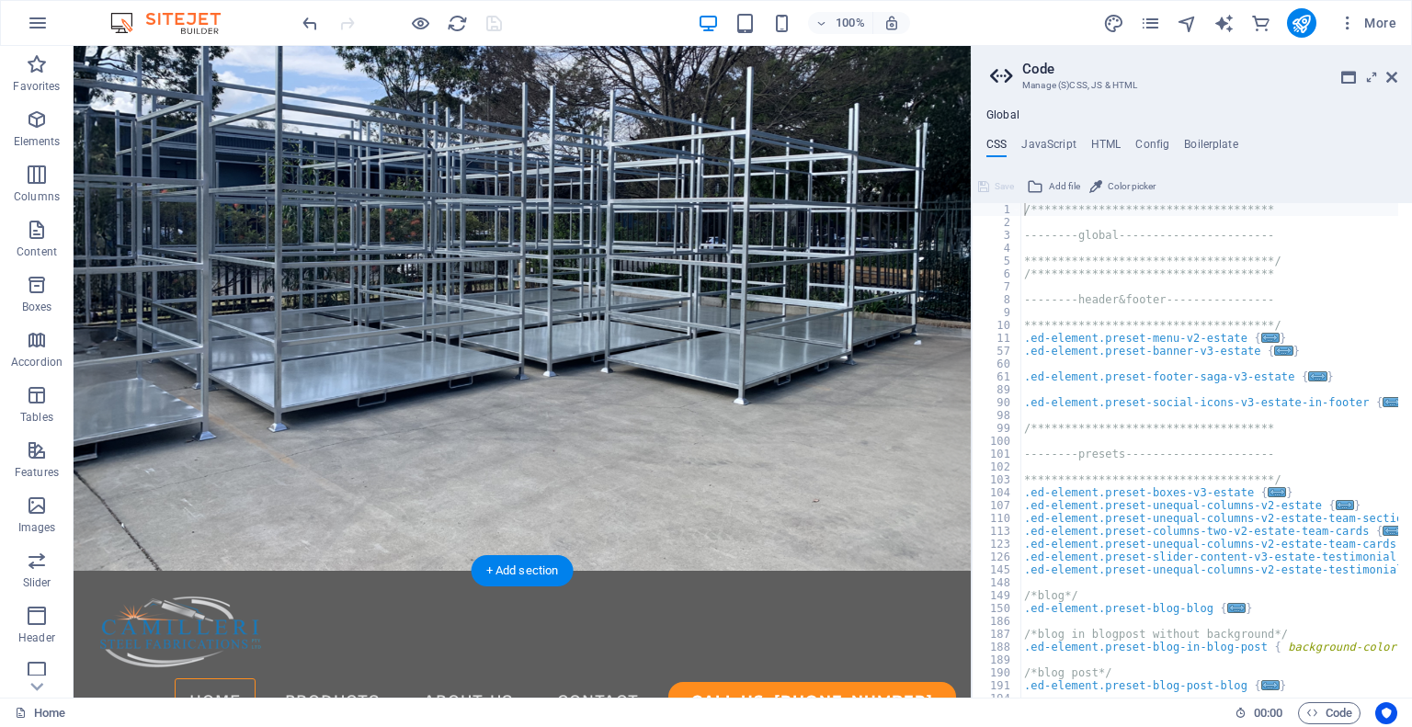
drag, startPoint x: 1044, startPoint y: 369, endPoint x: 578, endPoint y: 414, distance: 468.0
drag, startPoint x: 1286, startPoint y: 309, endPoint x: 1315, endPoint y: 285, distance: 37.9
click at [1315, 285] on div "**********" at bounding box center [1246, 456] width 453 height 506
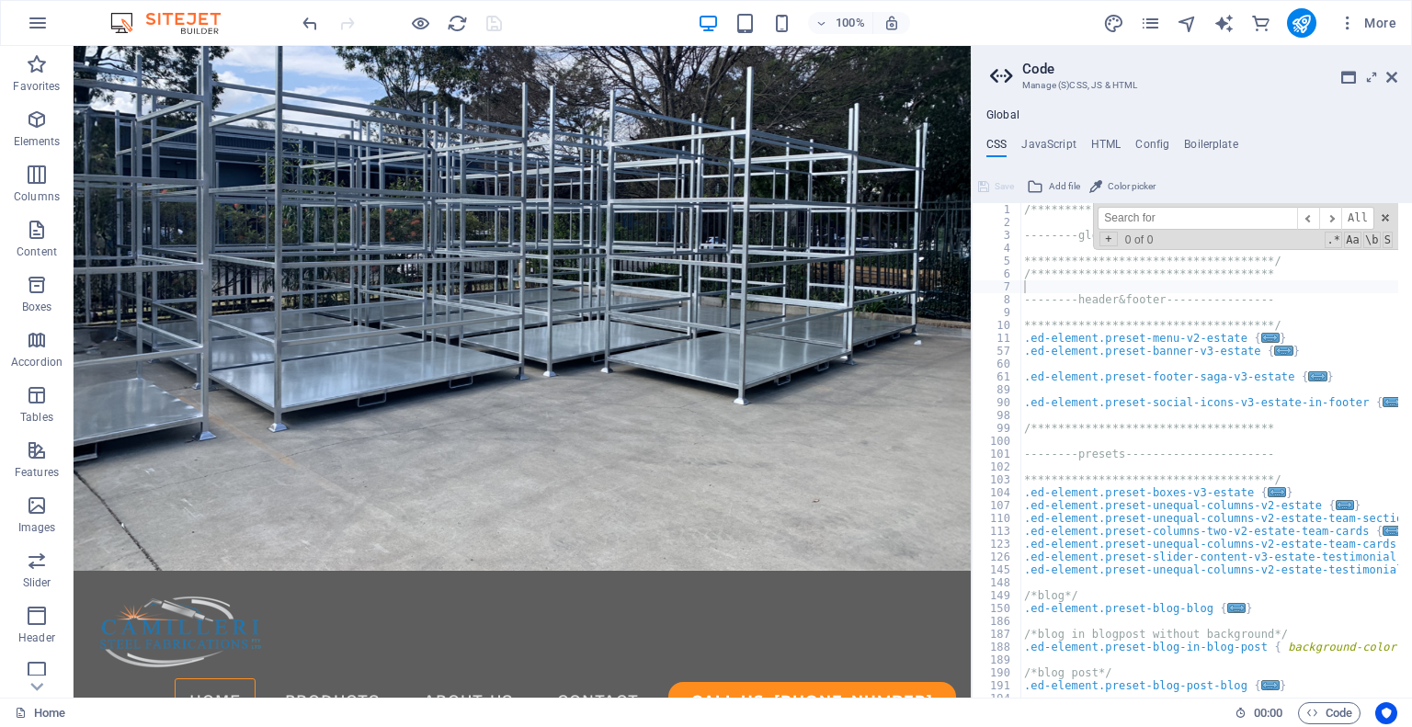
type input "h"
type textarea "--------header&footer----------------"
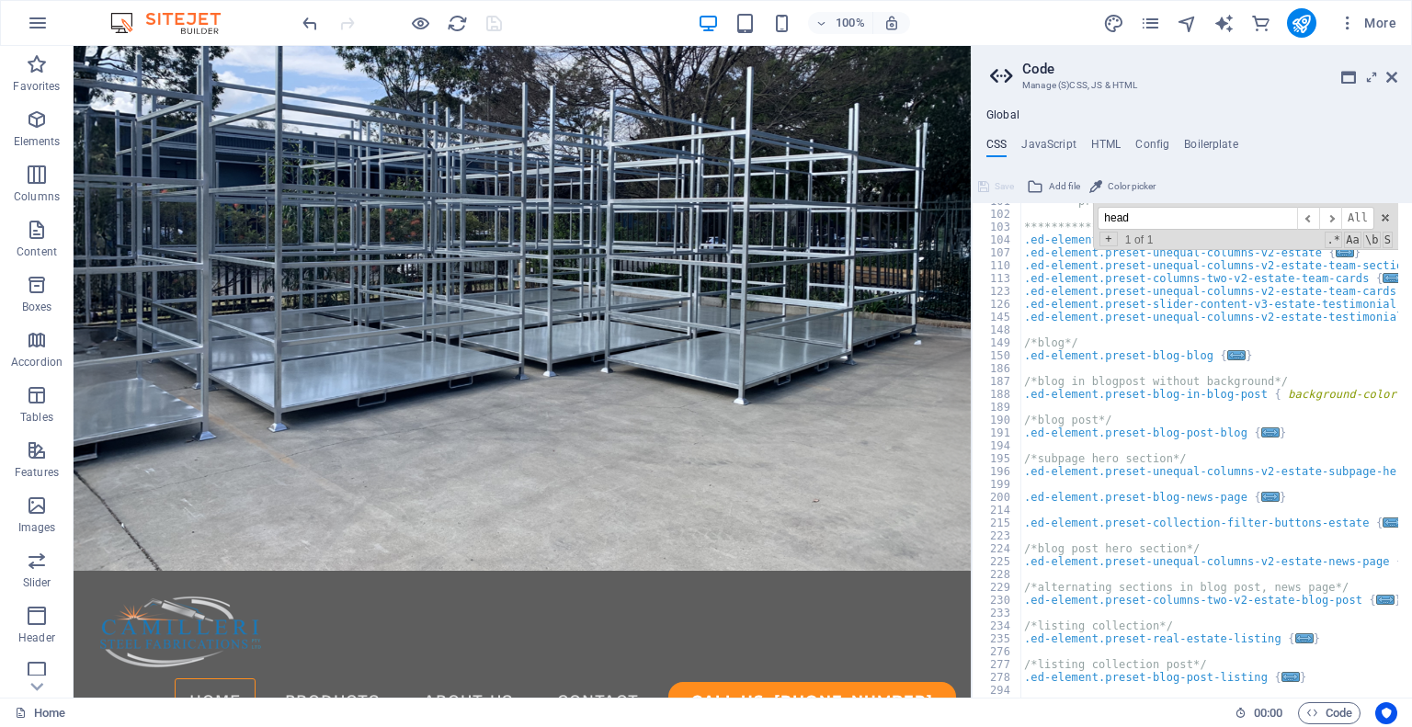
scroll to position [251, 0]
type input "head"
drag, startPoint x: 1313, startPoint y: 351, endPoint x: 1387, endPoint y: 212, distance: 157.0
click at [1387, 212] on span at bounding box center [1384, 217] width 13 height 13
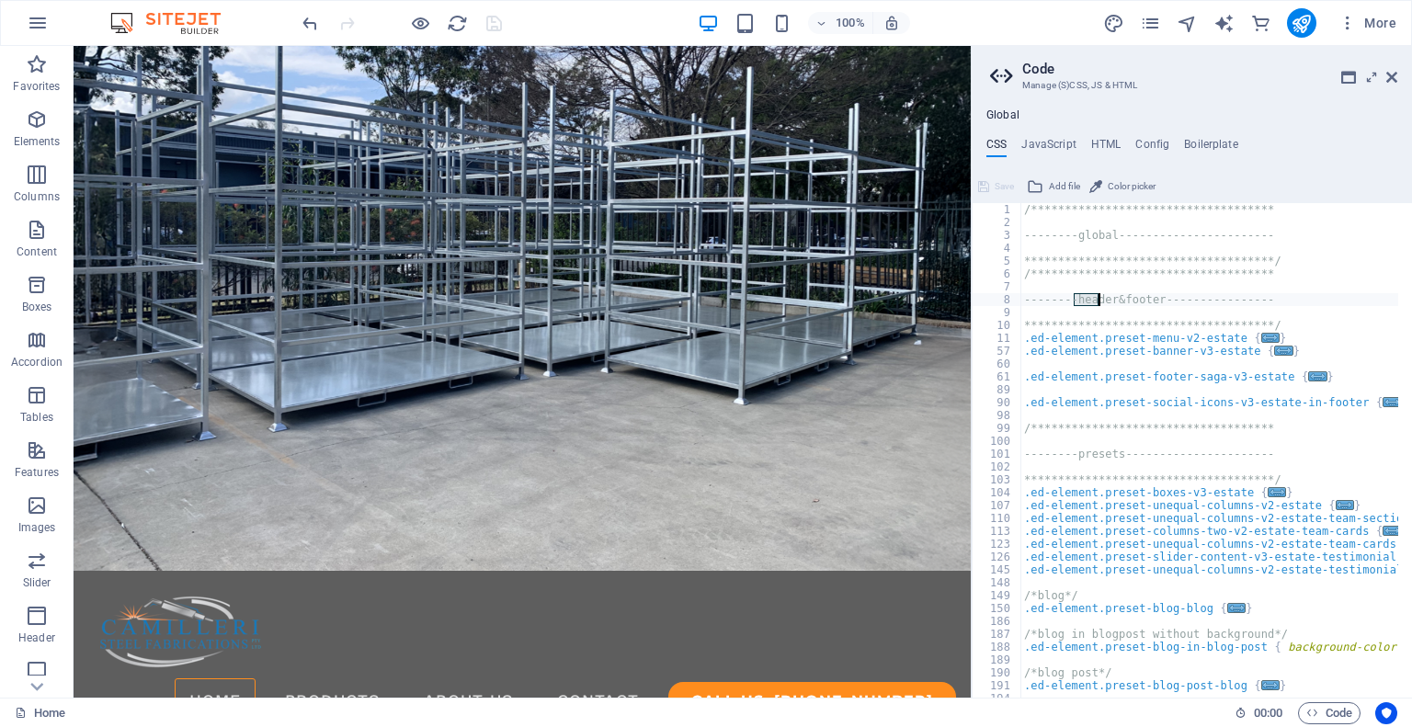
scroll to position [0, 0]
click at [1098, 146] on h4 "HTML" at bounding box center [1106, 148] width 30 height 20
type textarea "{{content}}"
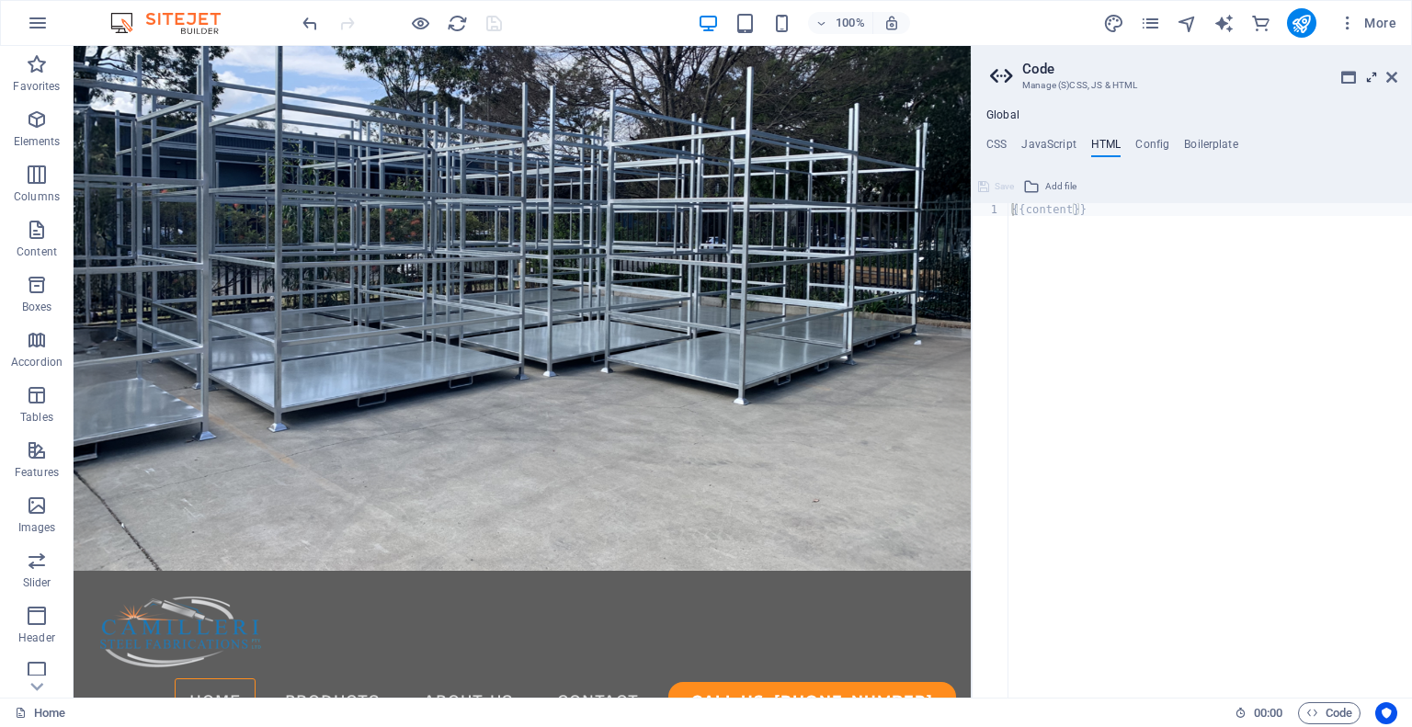
click at [1371, 79] on icon at bounding box center [1371, 77] width 0 height 15
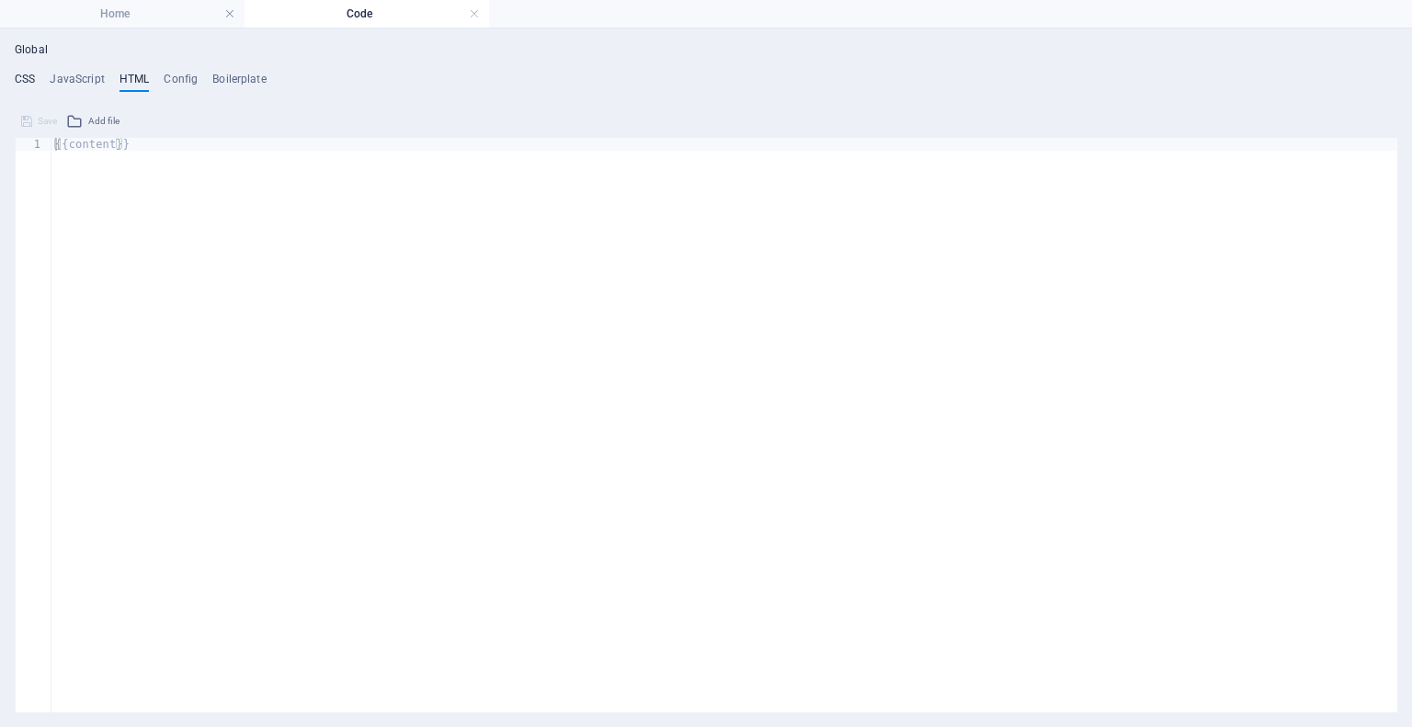
click at [33, 76] on h4 "CSS" at bounding box center [25, 83] width 20 height 20
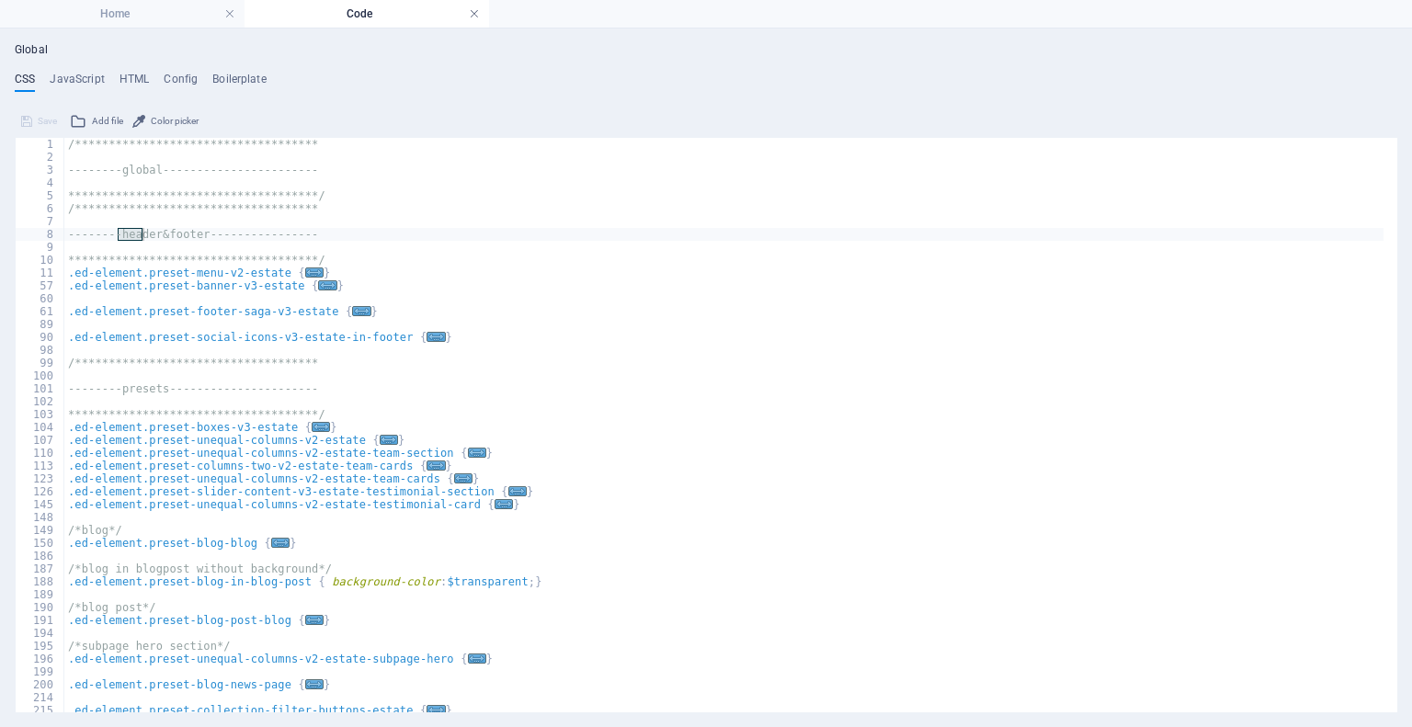
click at [476, 14] on link at bounding box center [474, 14] width 11 height 17
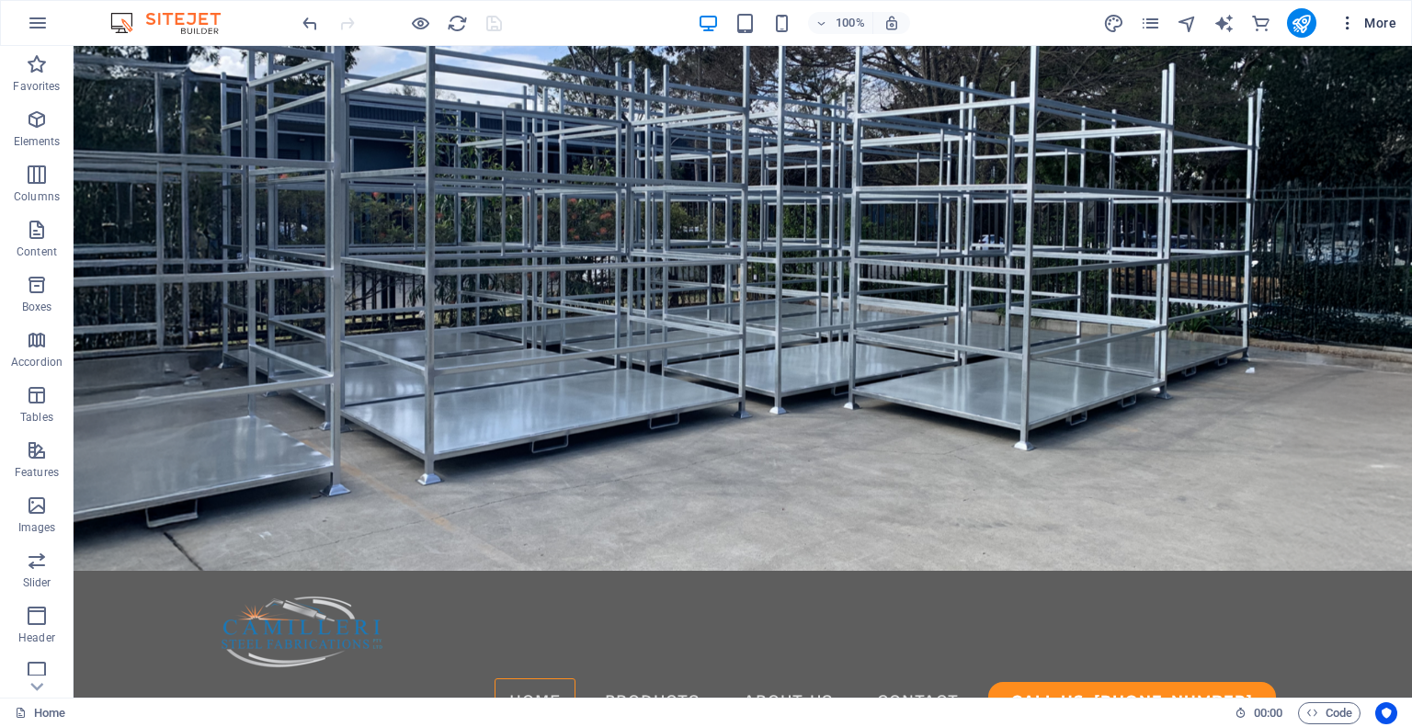
click at [1386, 21] on span "More" at bounding box center [1367, 23] width 58 height 18
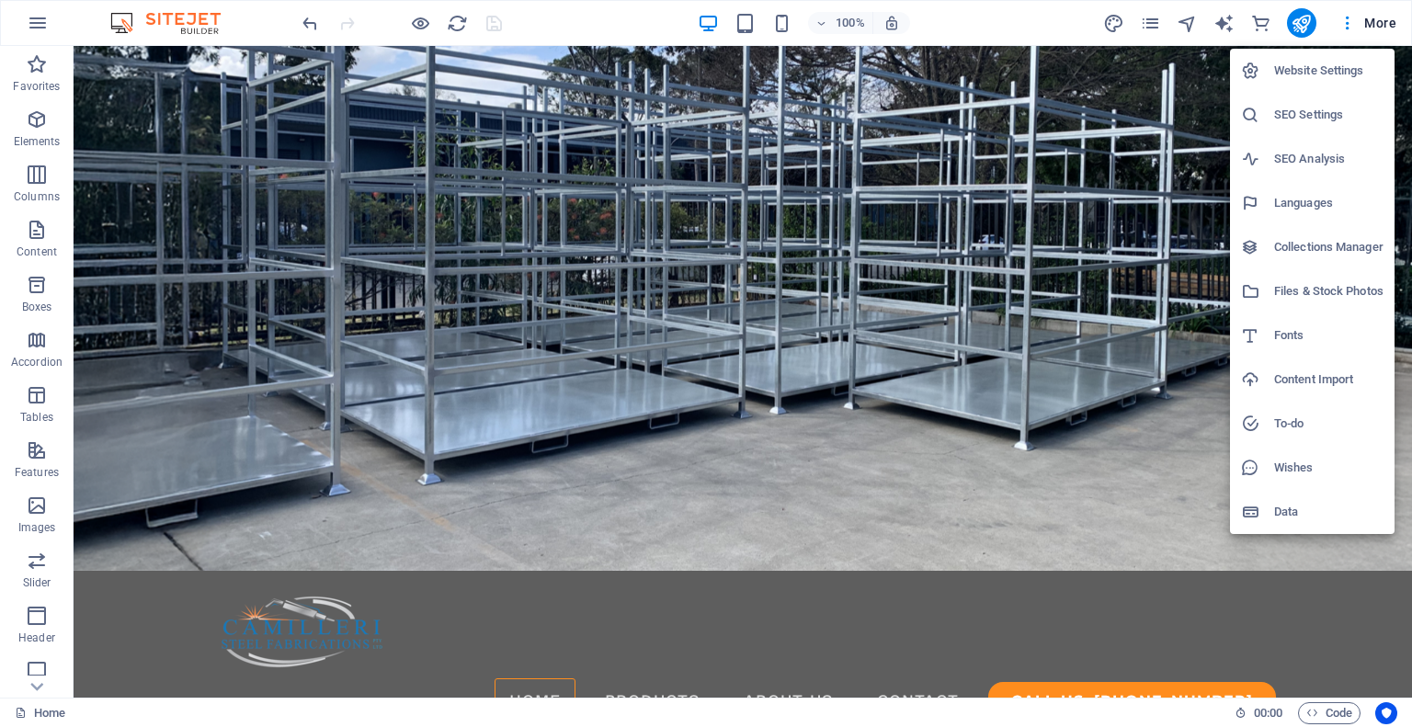
click at [1294, 69] on h6 "Website Settings" at bounding box center [1328, 71] width 109 height 22
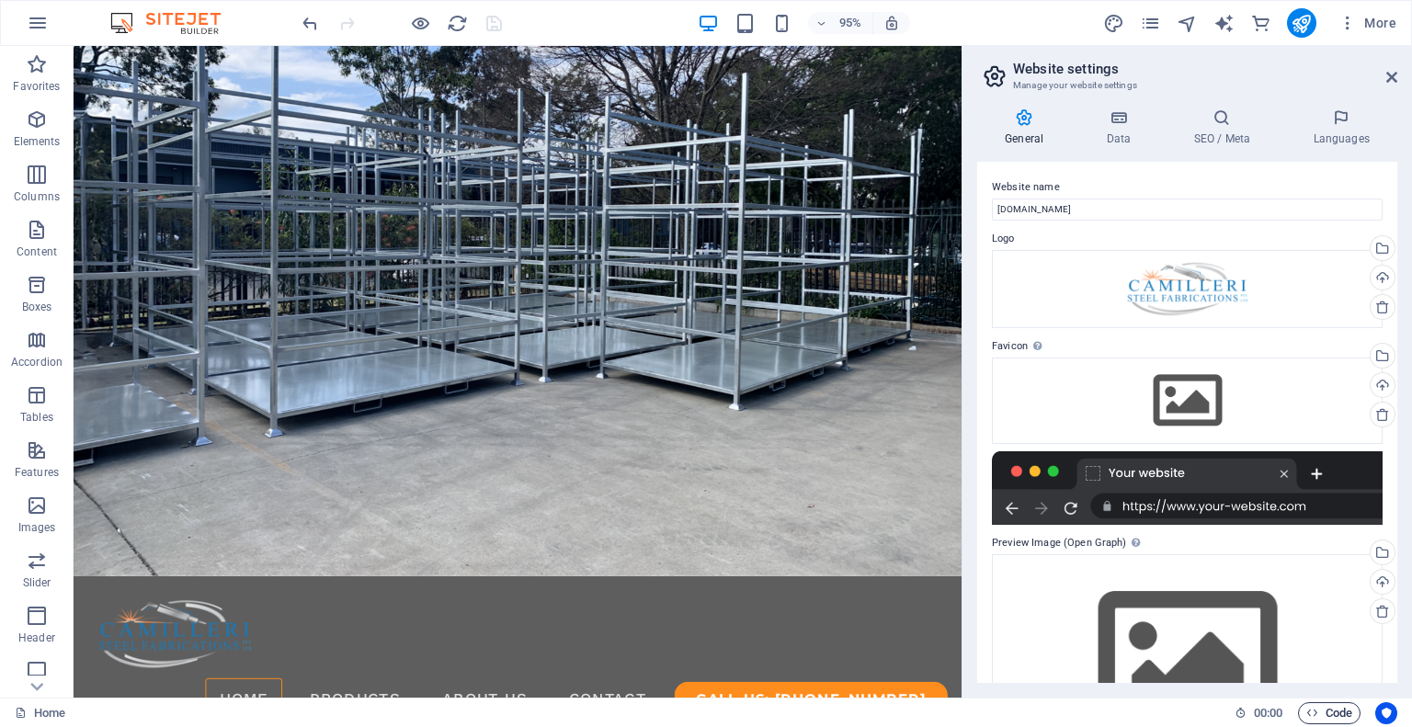
click at [1340, 709] on span "Code" at bounding box center [1329, 713] width 46 height 22
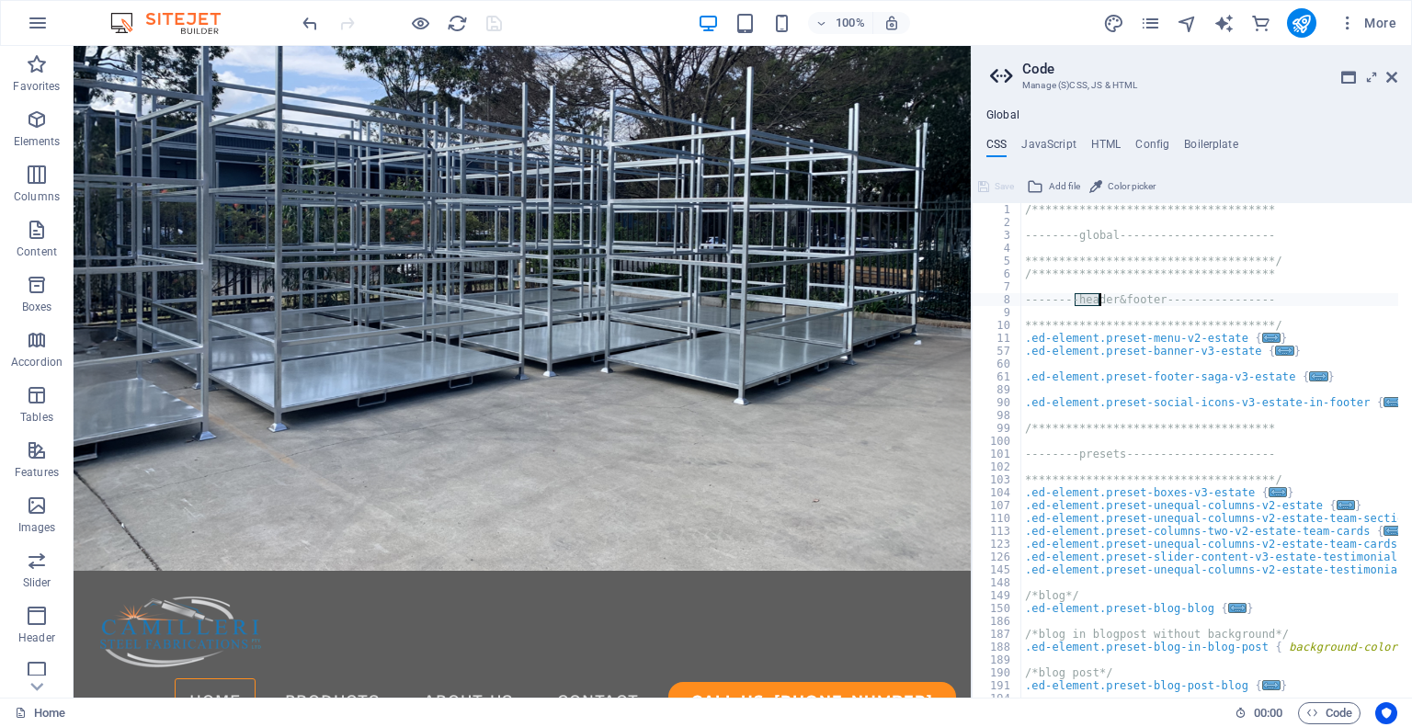
click at [1004, 116] on h4 "Global" at bounding box center [1002, 115] width 33 height 15
click at [1001, 115] on h4 "Global" at bounding box center [1002, 115] width 33 height 15
click at [1004, 73] on icon at bounding box center [1004, 76] width 28 height 26
click at [1371, 76] on icon at bounding box center [1371, 77] width 0 height 15
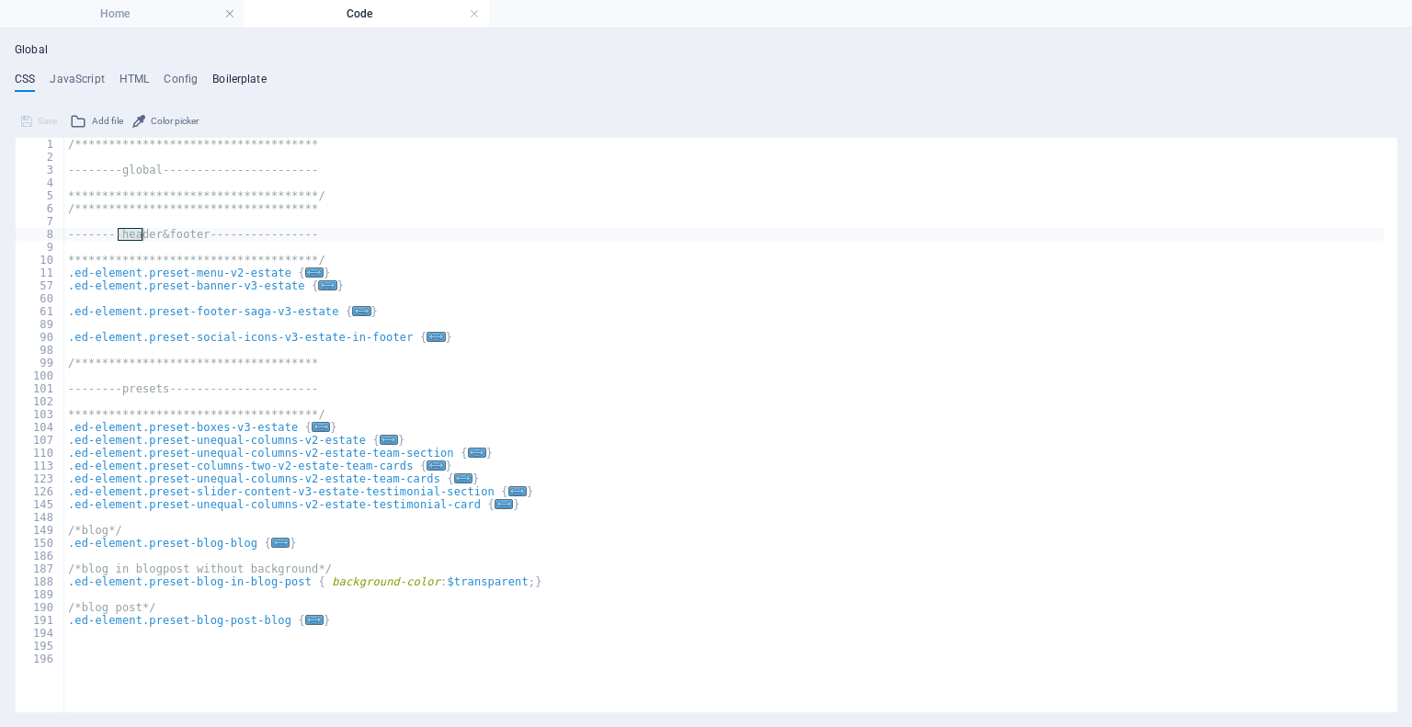
click at [240, 81] on h4 "Boilerplate" at bounding box center [239, 83] width 54 height 20
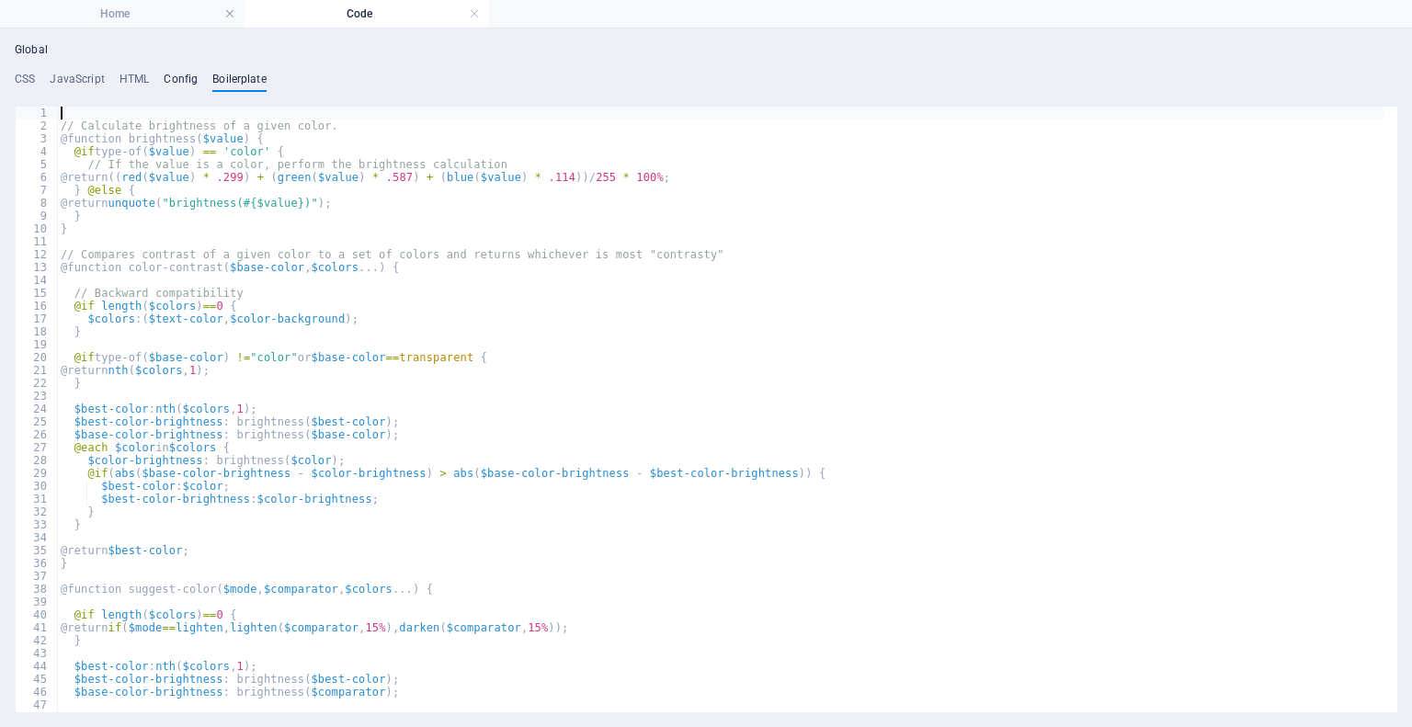
click at [173, 75] on h4 "Config" at bounding box center [181, 83] width 34 height 20
type textarea "$color-background: #ffffff;"
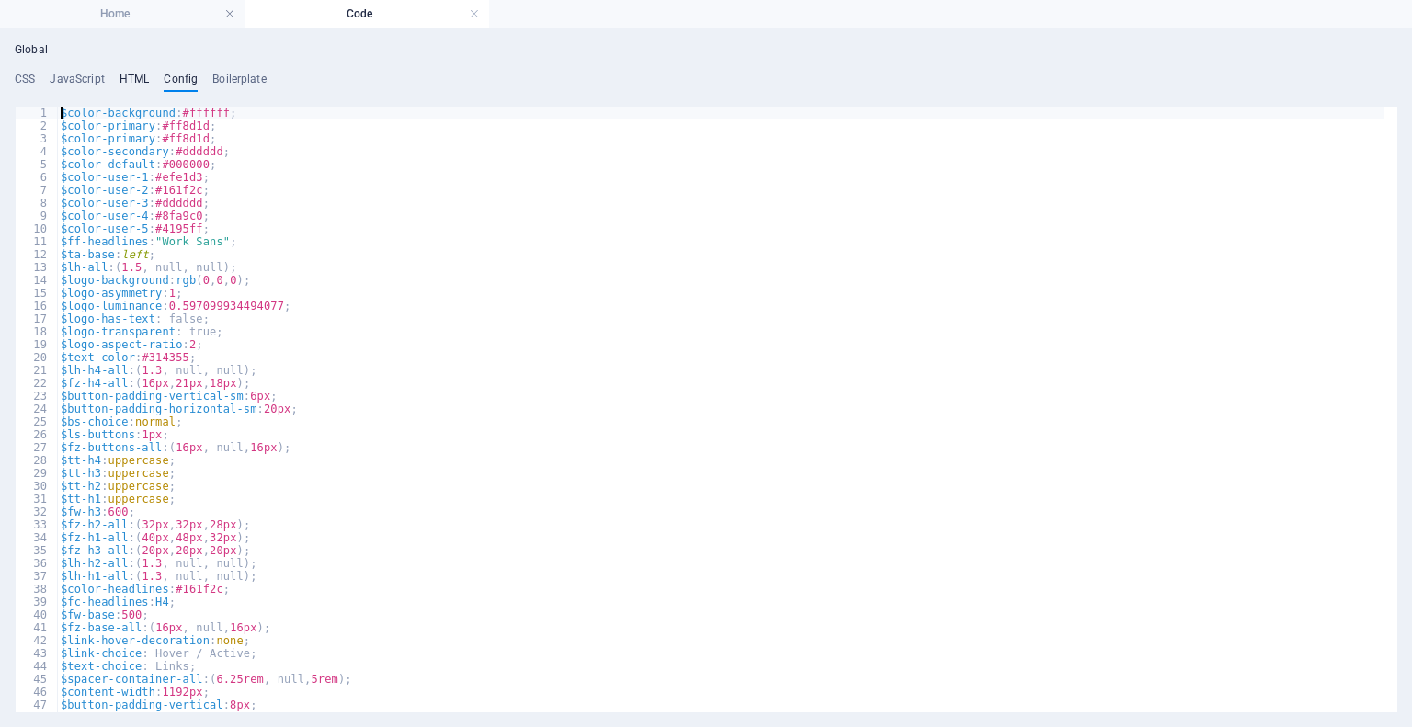
click at [132, 80] on h4 "HTML" at bounding box center [134, 83] width 30 height 20
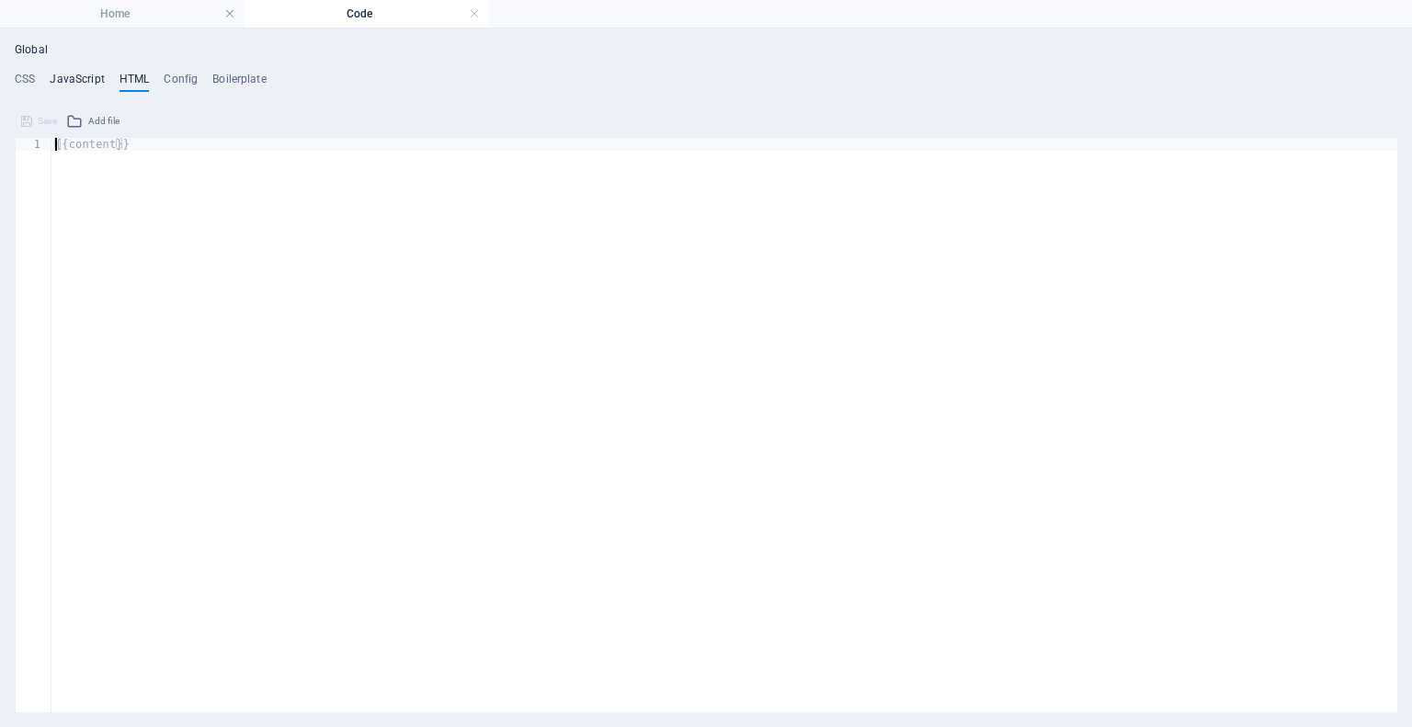
click at [77, 74] on h4 "JavaScript" at bounding box center [77, 83] width 54 height 20
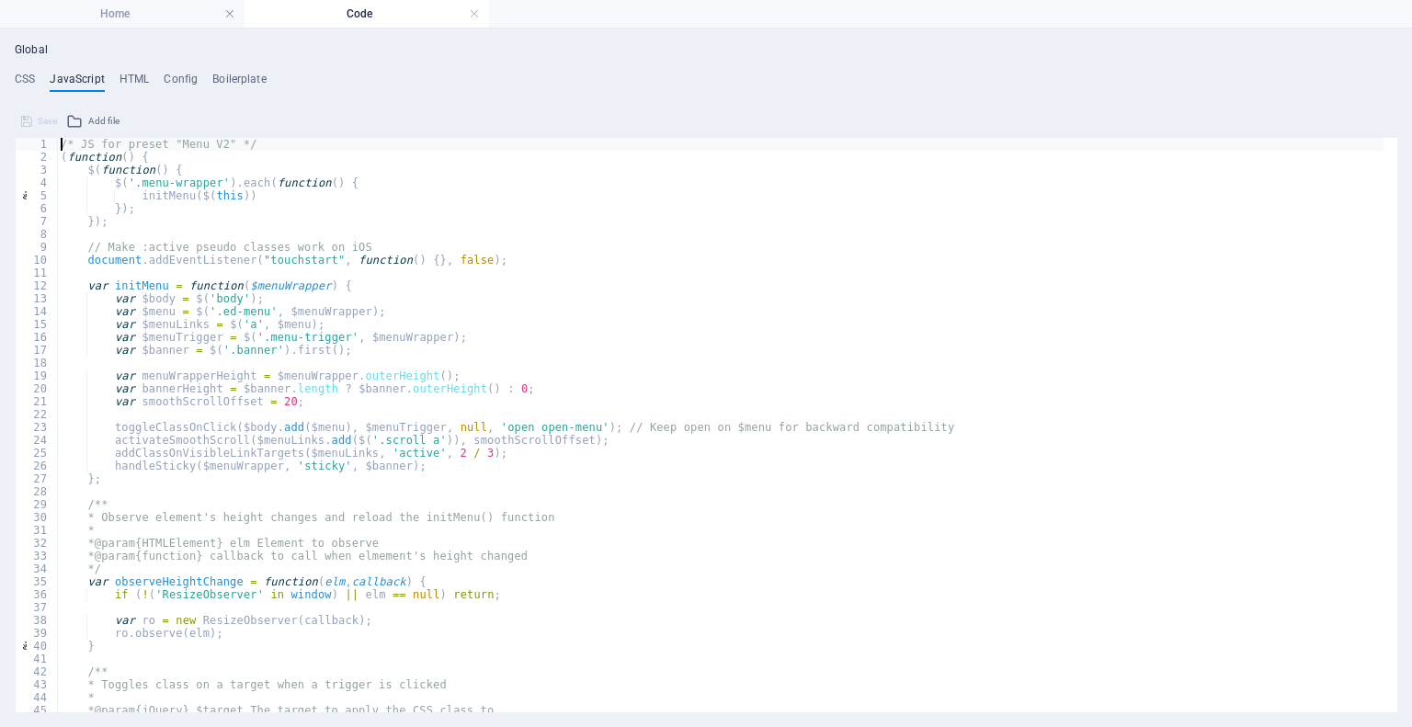
type textarea "/* JS for preset "Menu V2" */"
click at [137, 79] on h4 "HTML" at bounding box center [134, 83] width 30 height 20
